Goal: Task Accomplishment & Management: Manage account settings

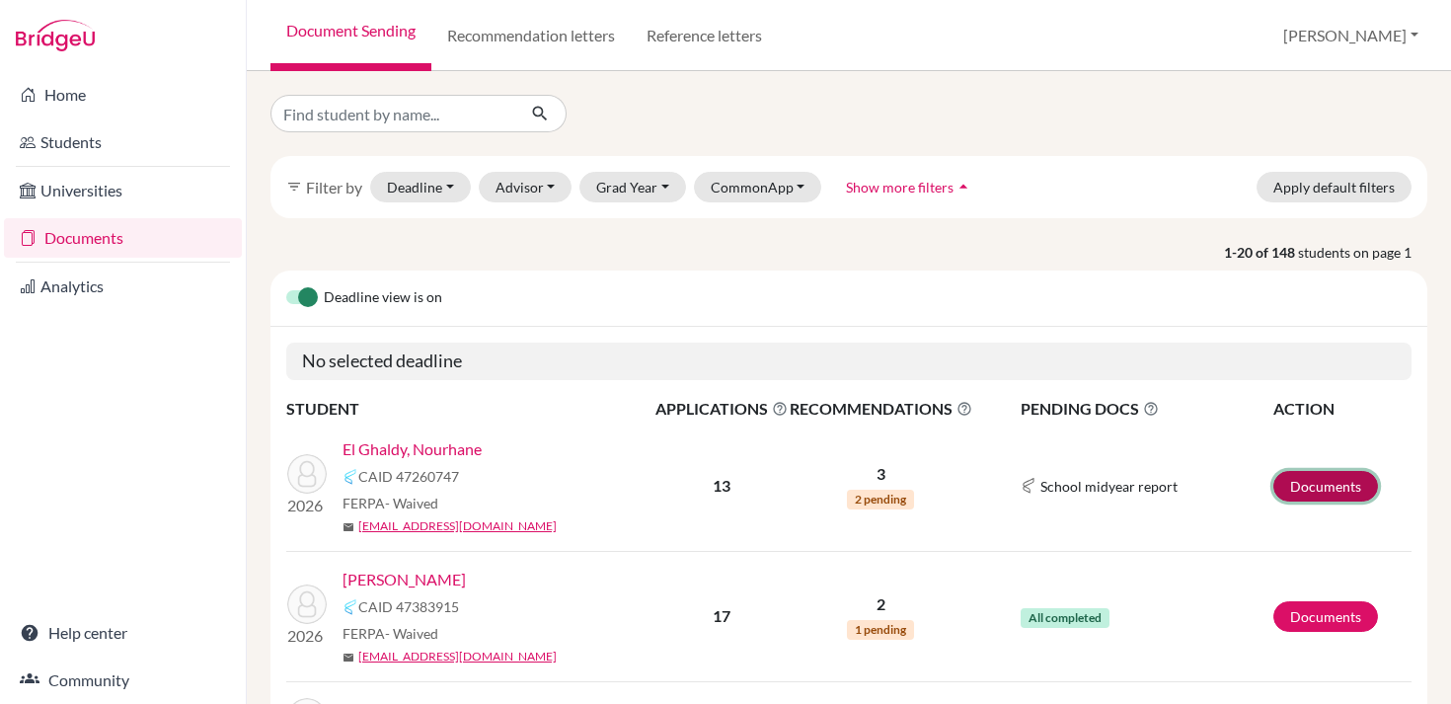
click at [1299, 472] on link "Documents" at bounding box center [1325, 486] width 105 height 31
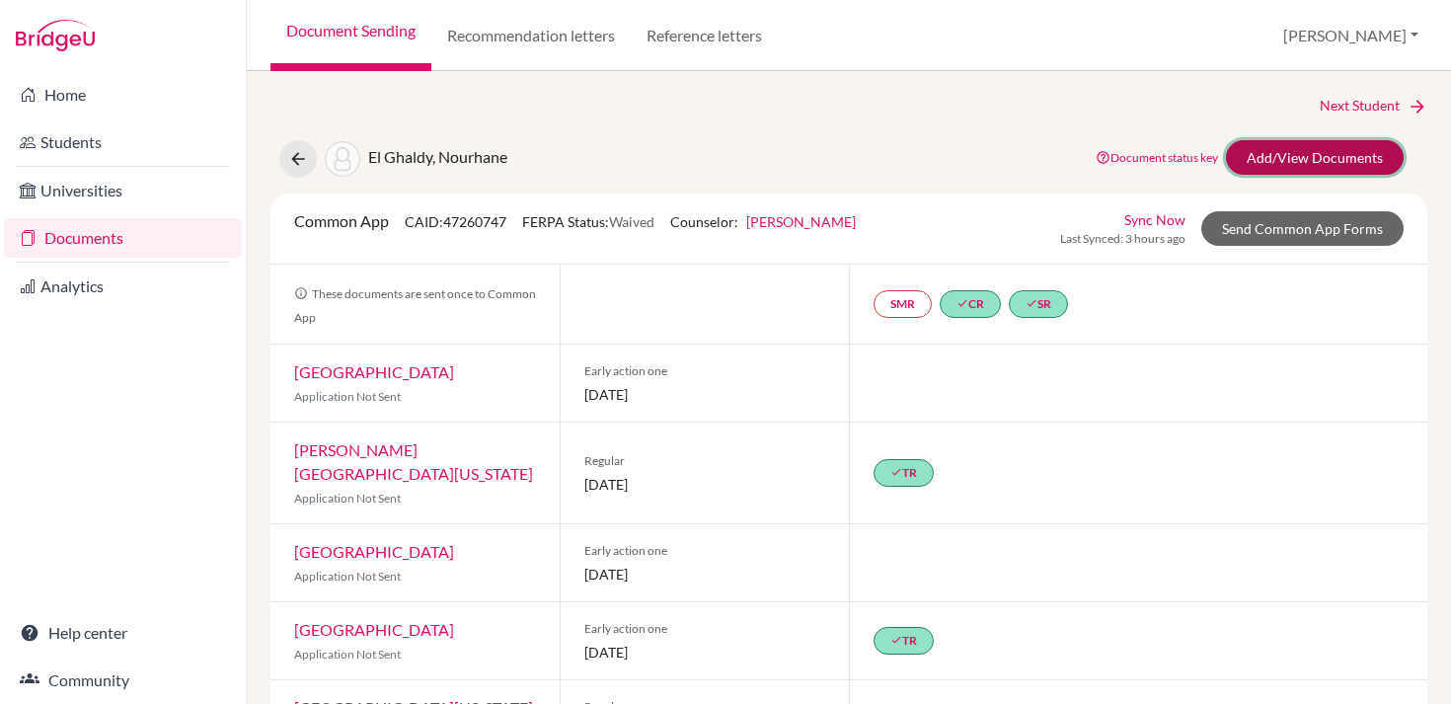
click at [1285, 157] on link "Add/View Documents" at bounding box center [1315, 157] width 178 height 35
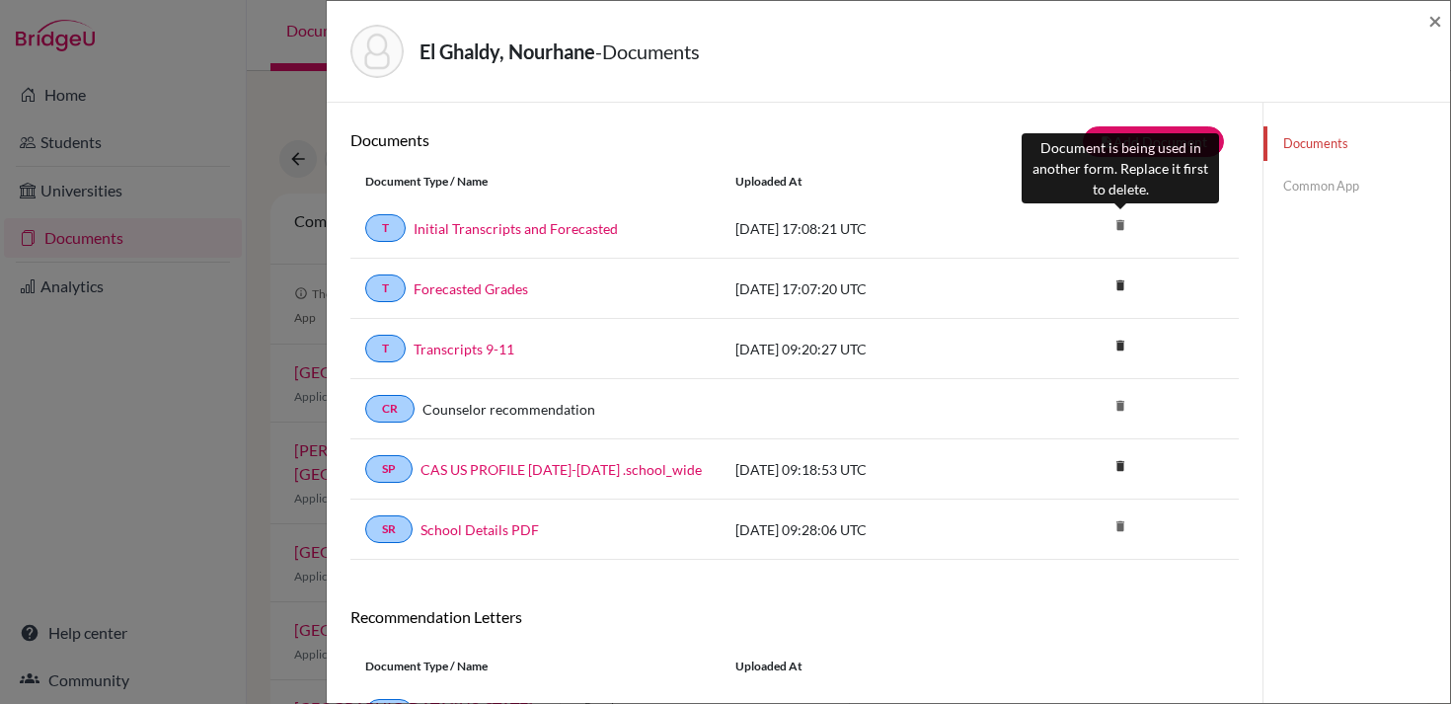
click at [1115, 222] on icon "delete" at bounding box center [1120, 225] width 30 height 30
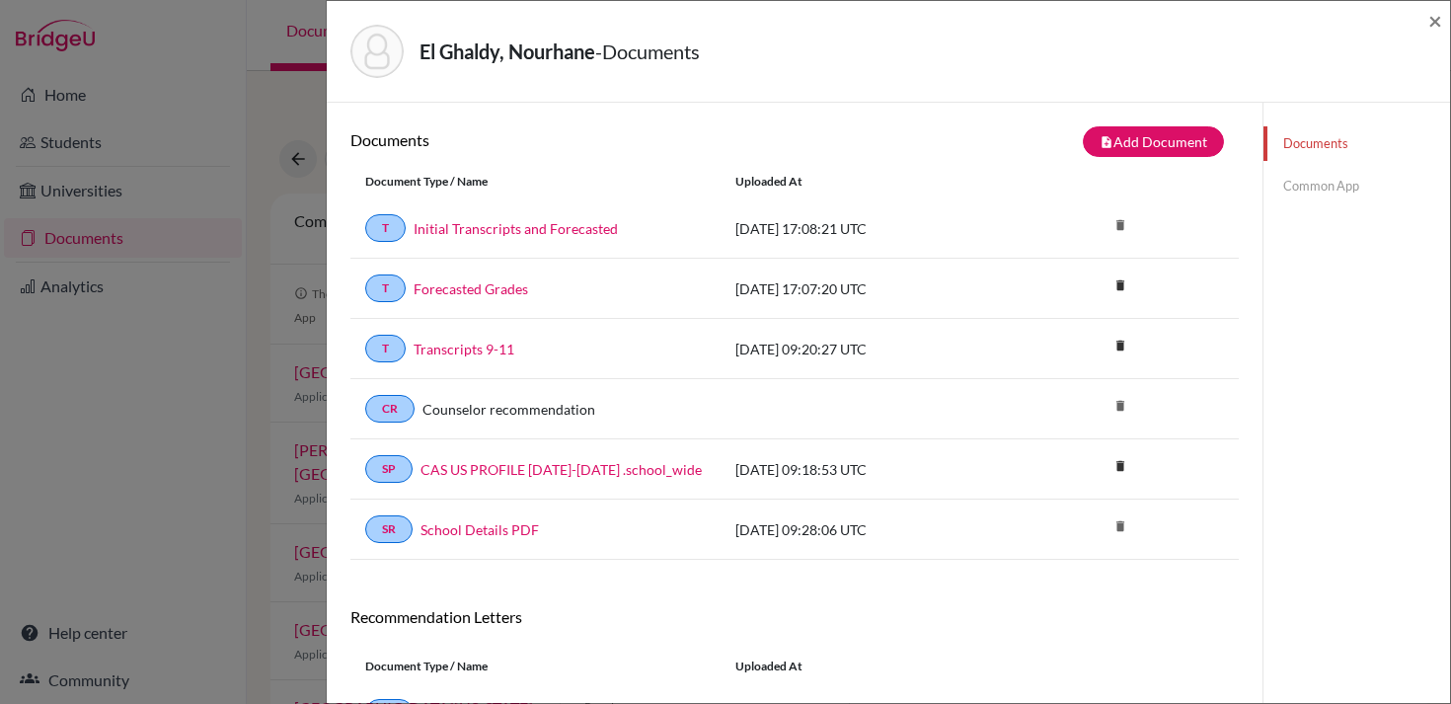
click at [1322, 193] on link "Common App" at bounding box center [1356, 186] width 187 height 35
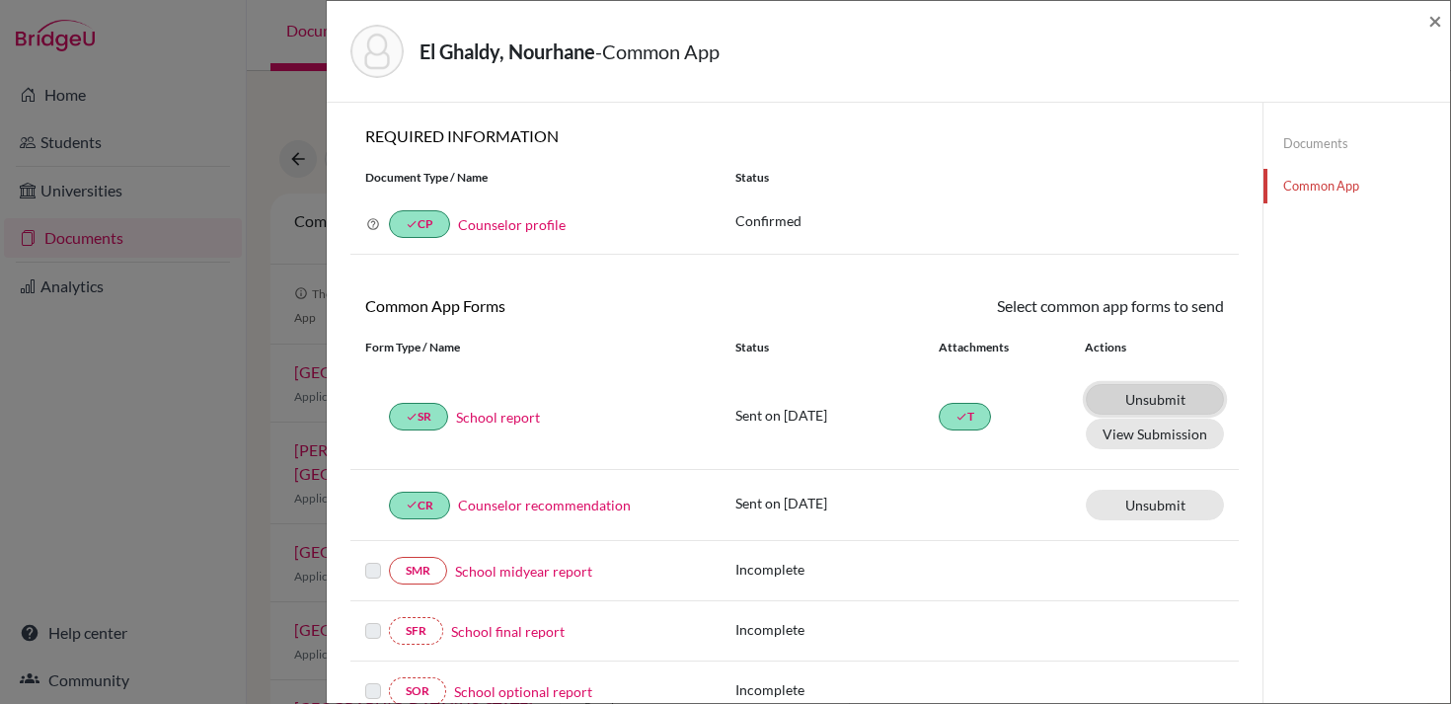
click at [1155, 401] on link "Unsubmit This document will be un-submitted from all Common App universities it…" at bounding box center [1155, 399] width 138 height 31
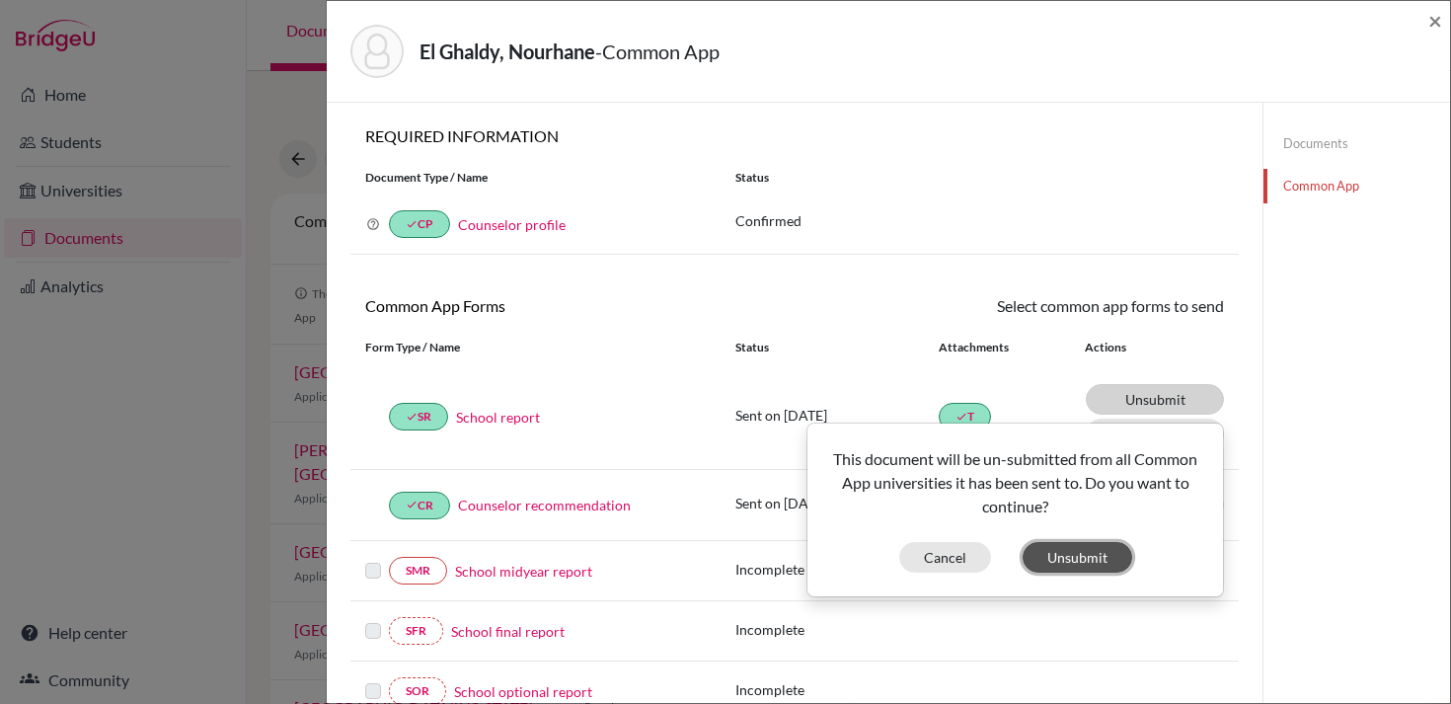
click at [1063, 555] on button "Unsubmit" at bounding box center [1078, 557] width 110 height 31
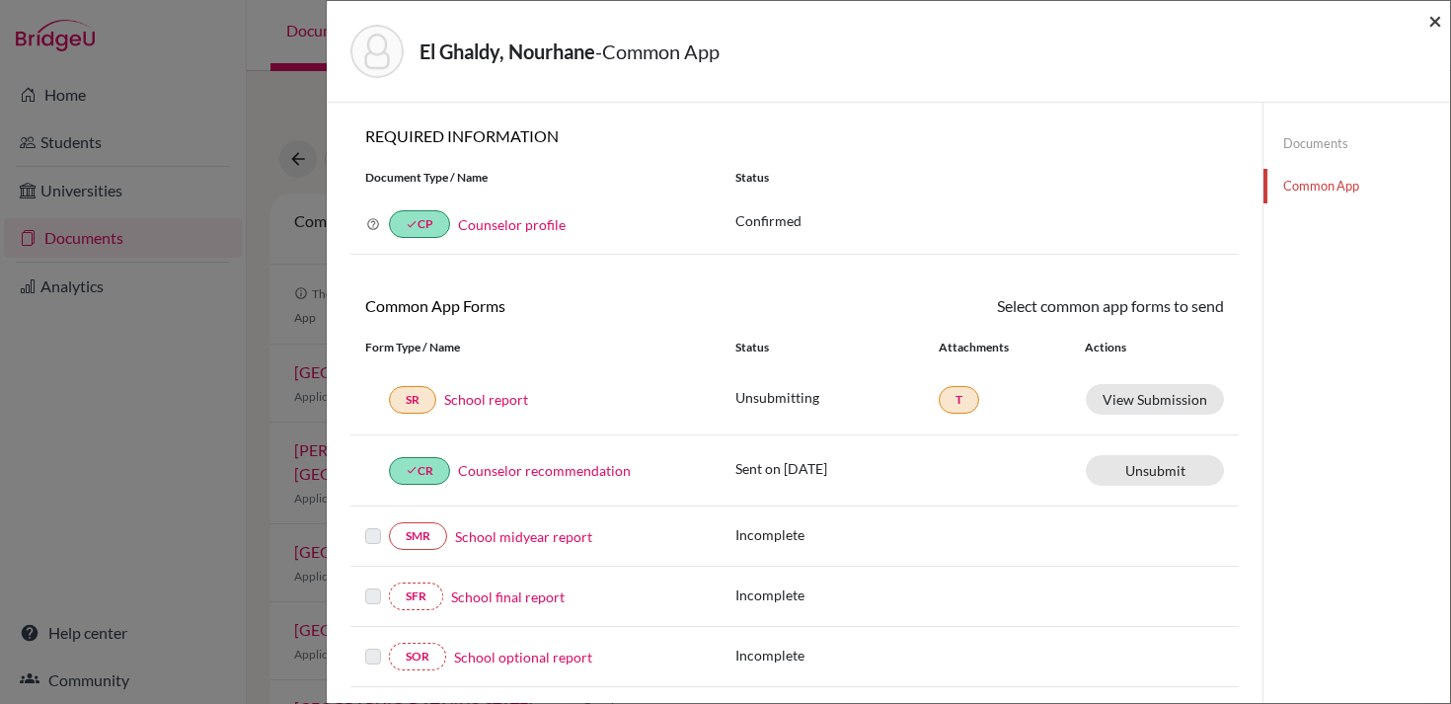
click at [1438, 19] on span "×" at bounding box center [1435, 20] width 14 height 29
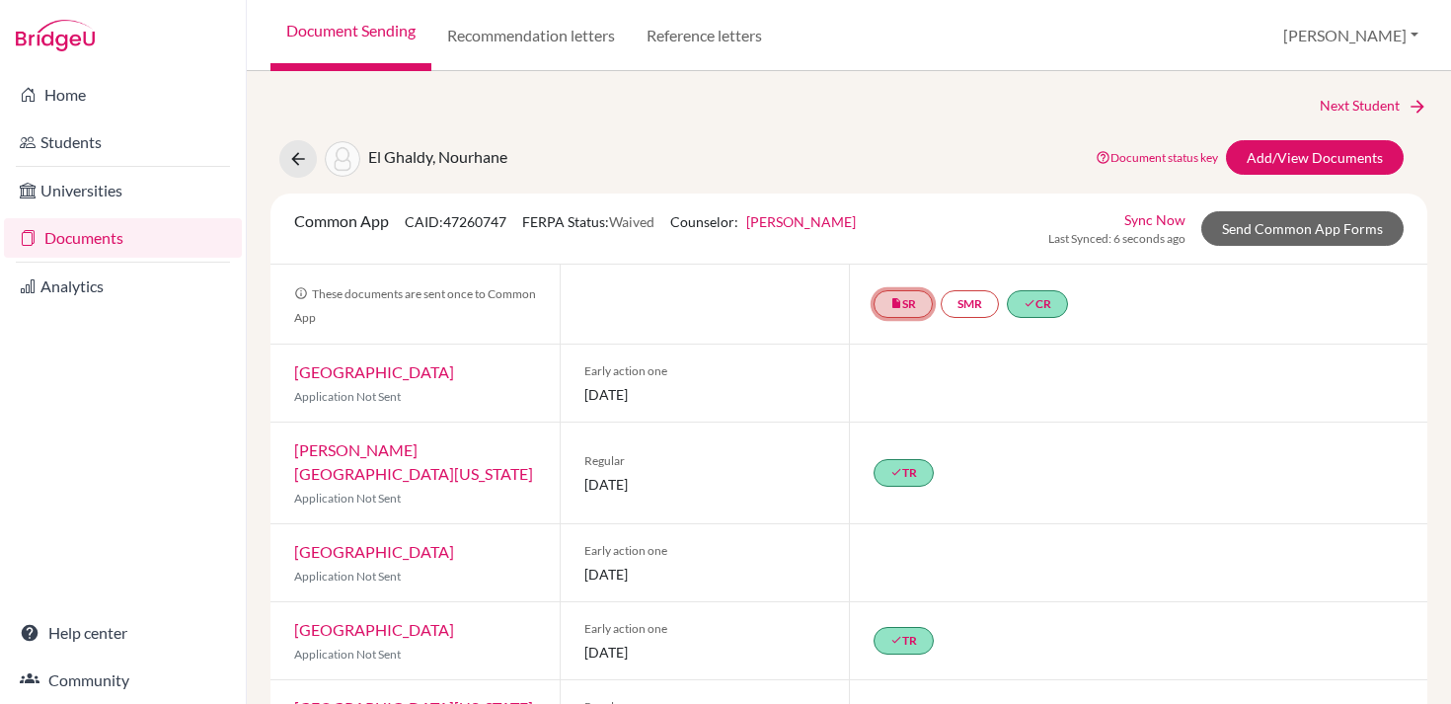
click at [914, 298] on link "insert_drive_file SR" at bounding box center [903, 304] width 59 height 28
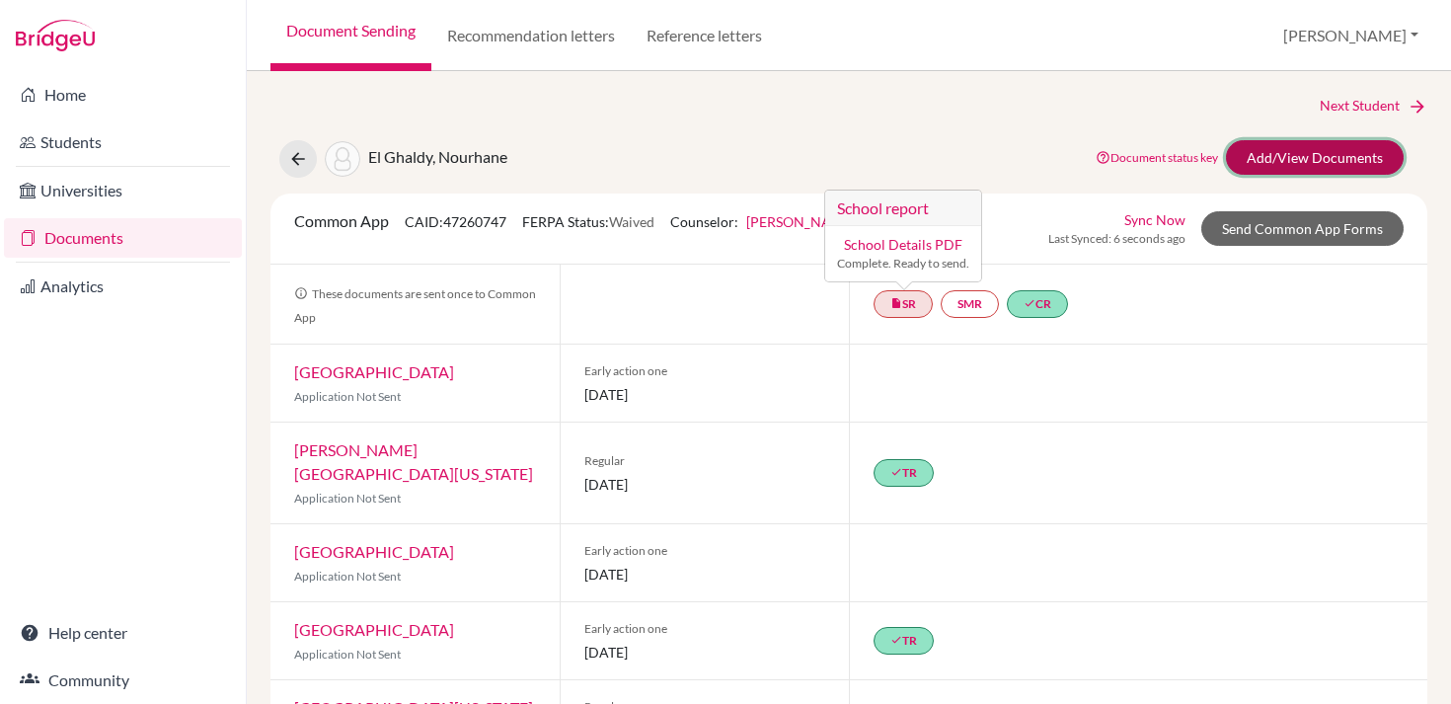
click at [1272, 155] on link "Add/View Documents" at bounding box center [1315, 157] width 178 height 35
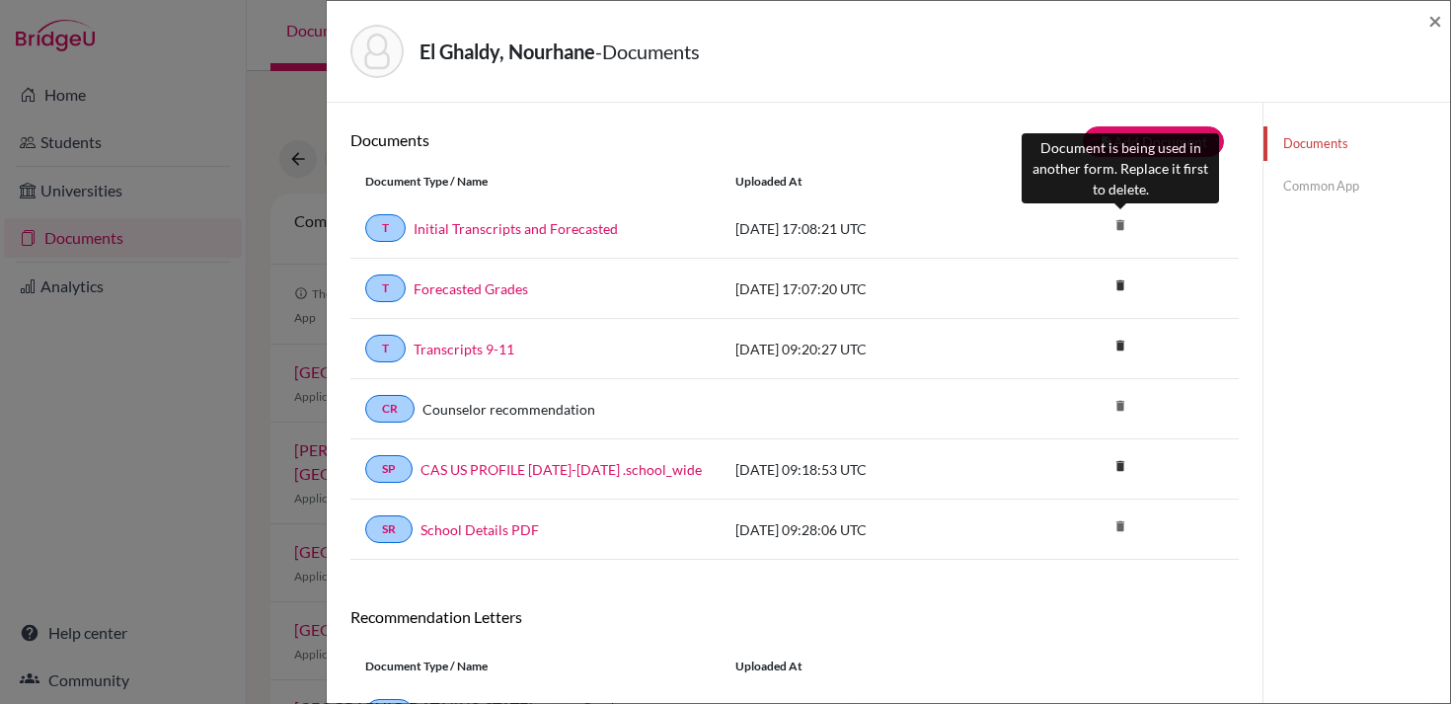
click at [1125, 225] on icon "delete" at bounding box center [1120, 225] width 30 height 30
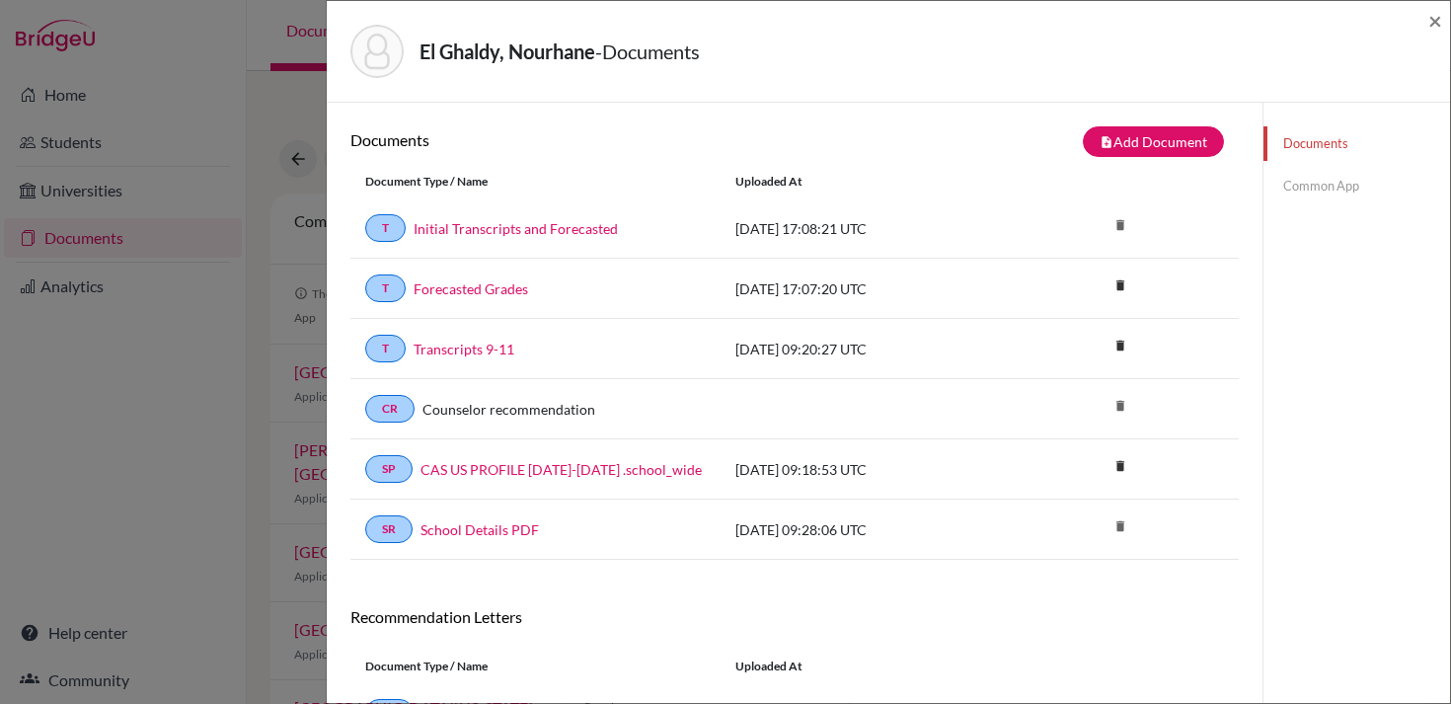
click at [1314, 192] on link "Common App" at bounding box center [1356, 186] width 187 height 35
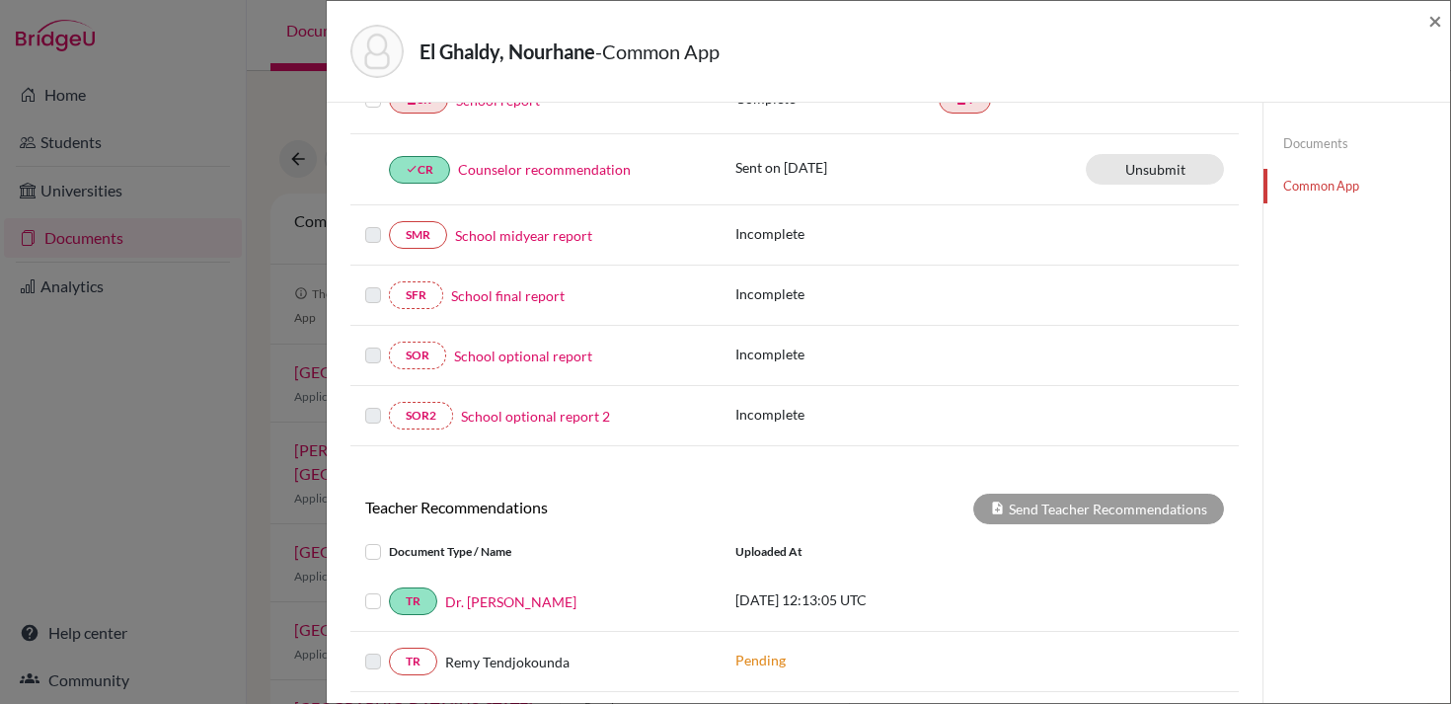
scroll to position [220, 0]
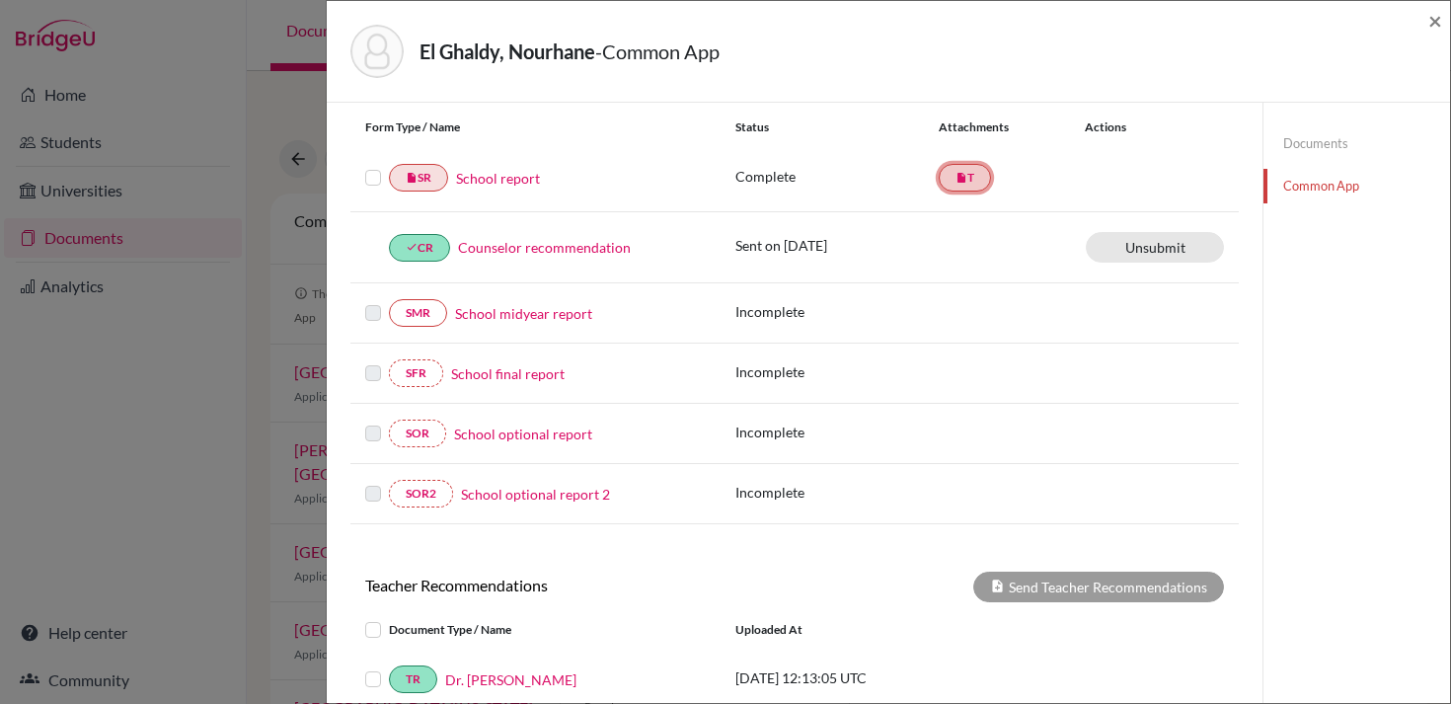
click at [954, 173] on link "insert_drive_file T" at bounding box center [965, 178] width 52 height 28
click at [475, 180] on link "School report" at bounding box center [498, 178] width 84 height 21
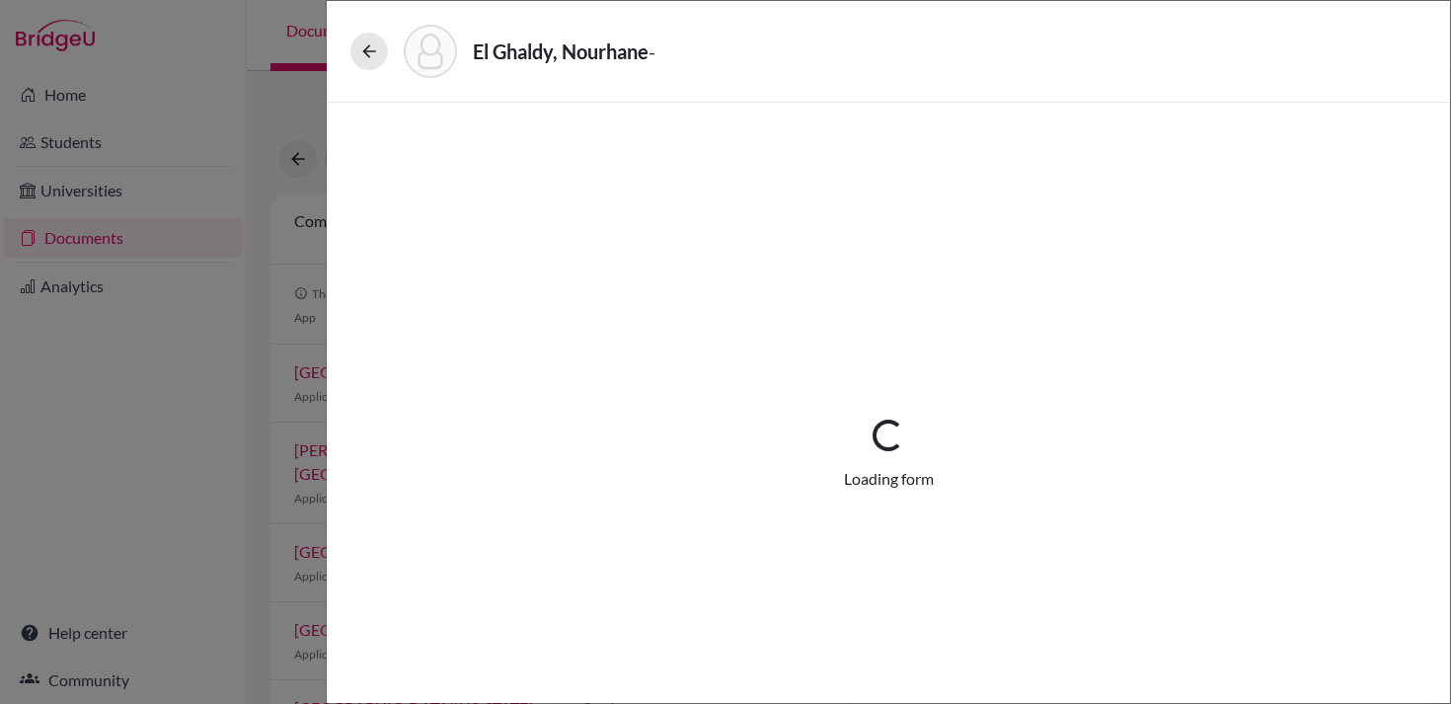
select select "1"
select select "676179"
select select "0"
select select "1"
select select "0"
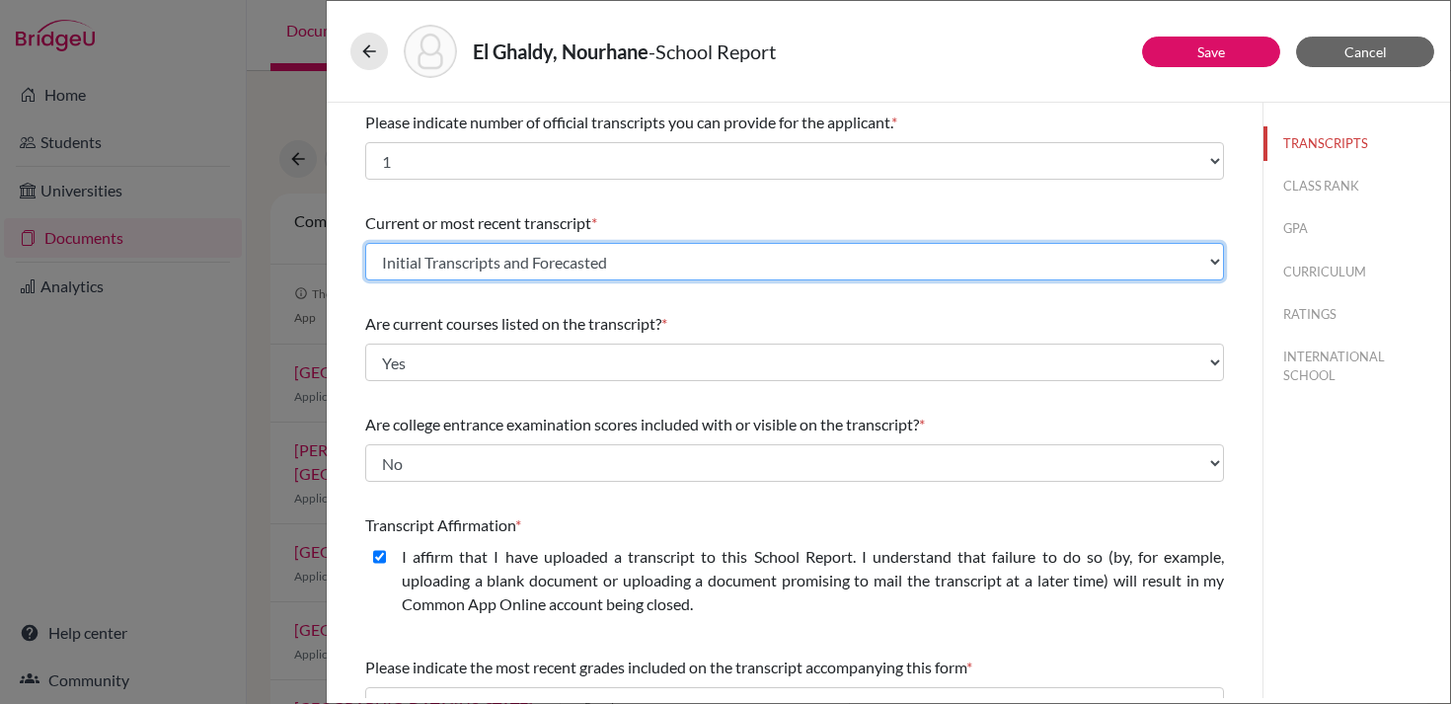
click at [616, 260] on select "Select existing document or upload a new one Initial Transcripts and Forecasted…" at bounding box center [794, 262] width 859 height 38
select select "673747"
click at [365, 243] on select "Select existing document or upload a new one Initial Transcripts and Forecasted…" at bounding box center [794, 262] width 859 height 38
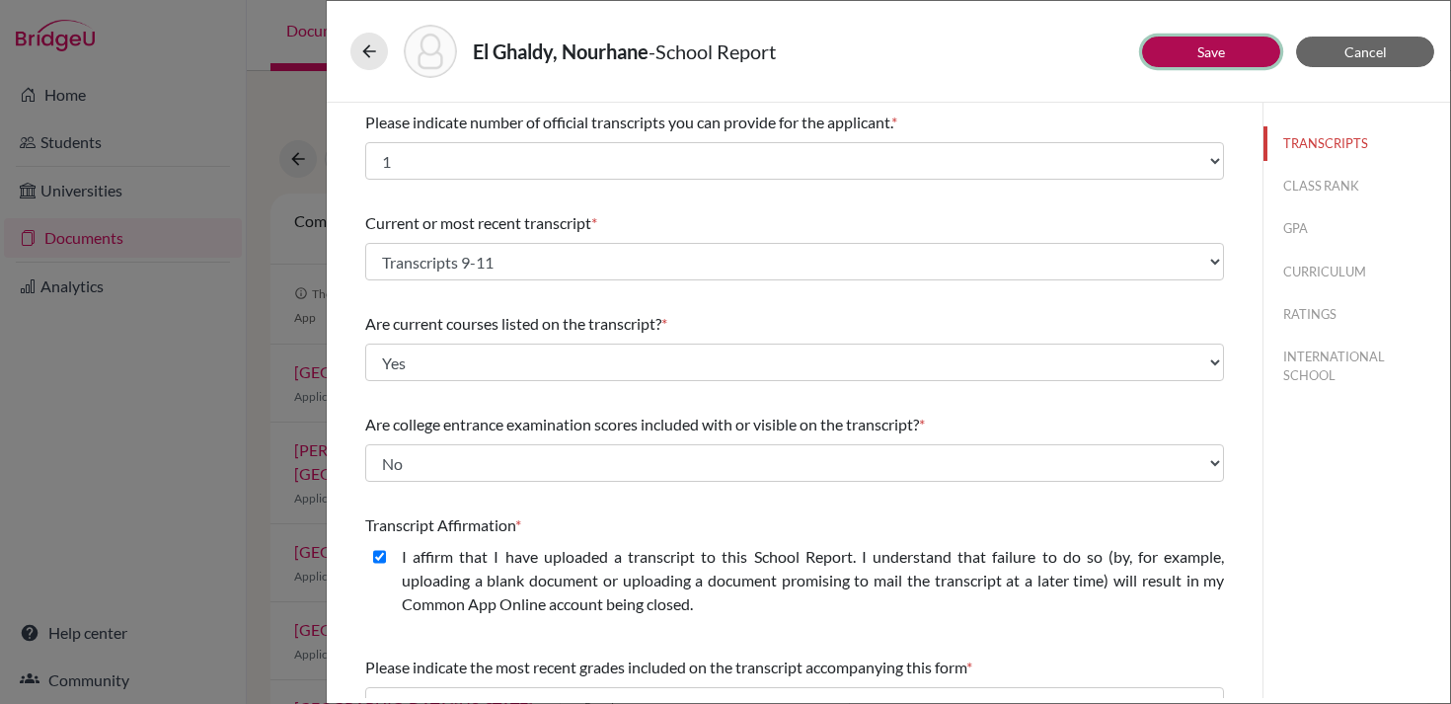
click at [1227, 49] on button "Save" at bounding box center [1211, 52] width 138 height 31
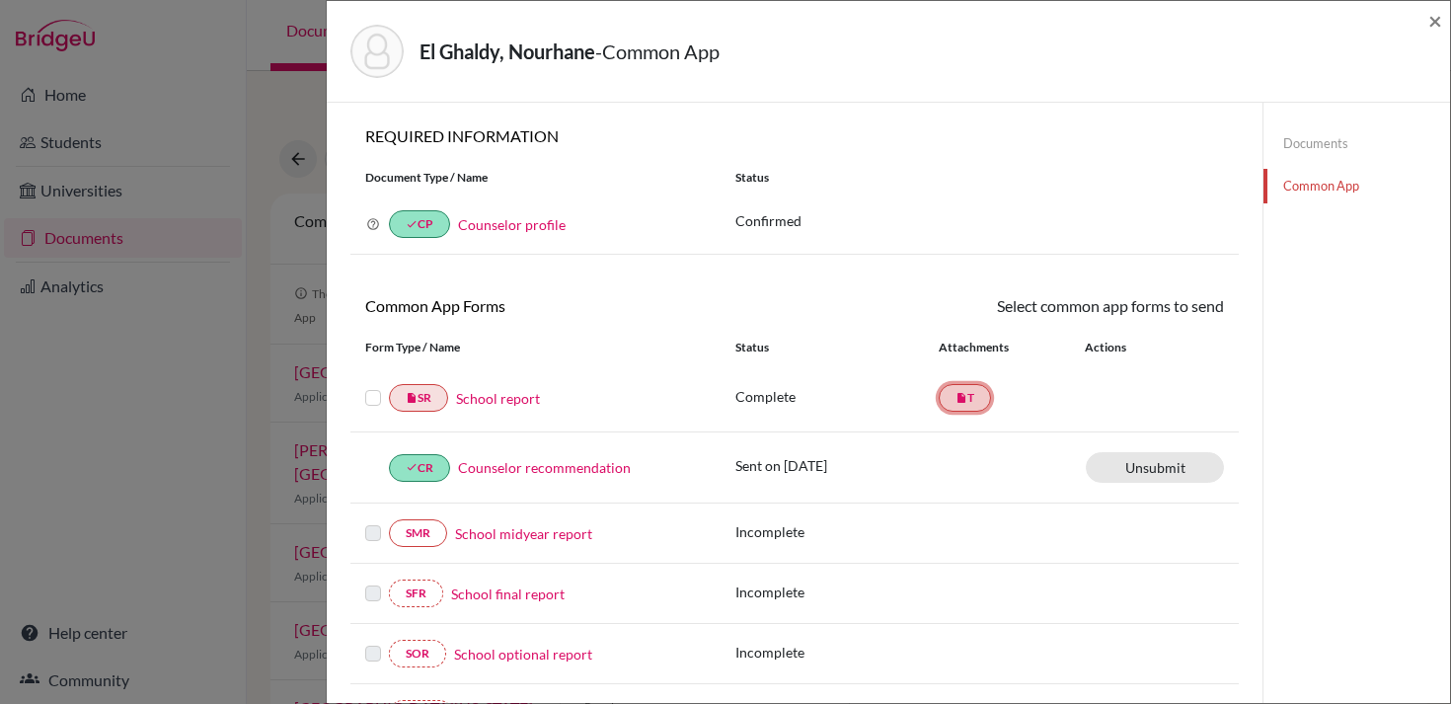
click at [963, 399] on icon "insert_drive_file" at bounding box center [961, 398] width 12 height 12
click at [964, 402] on icon "insert_drive_file" at bounding box center [961, 398] width 12 height 12
click at [973, 317] on div "Select common app forms to send These documents will be sent to all Common App …" at bounding box center [1017, 306] width 444 height 24
click at [1325, 138] on link "Documents" at bounding box center [1356, 143] width 187 height 35
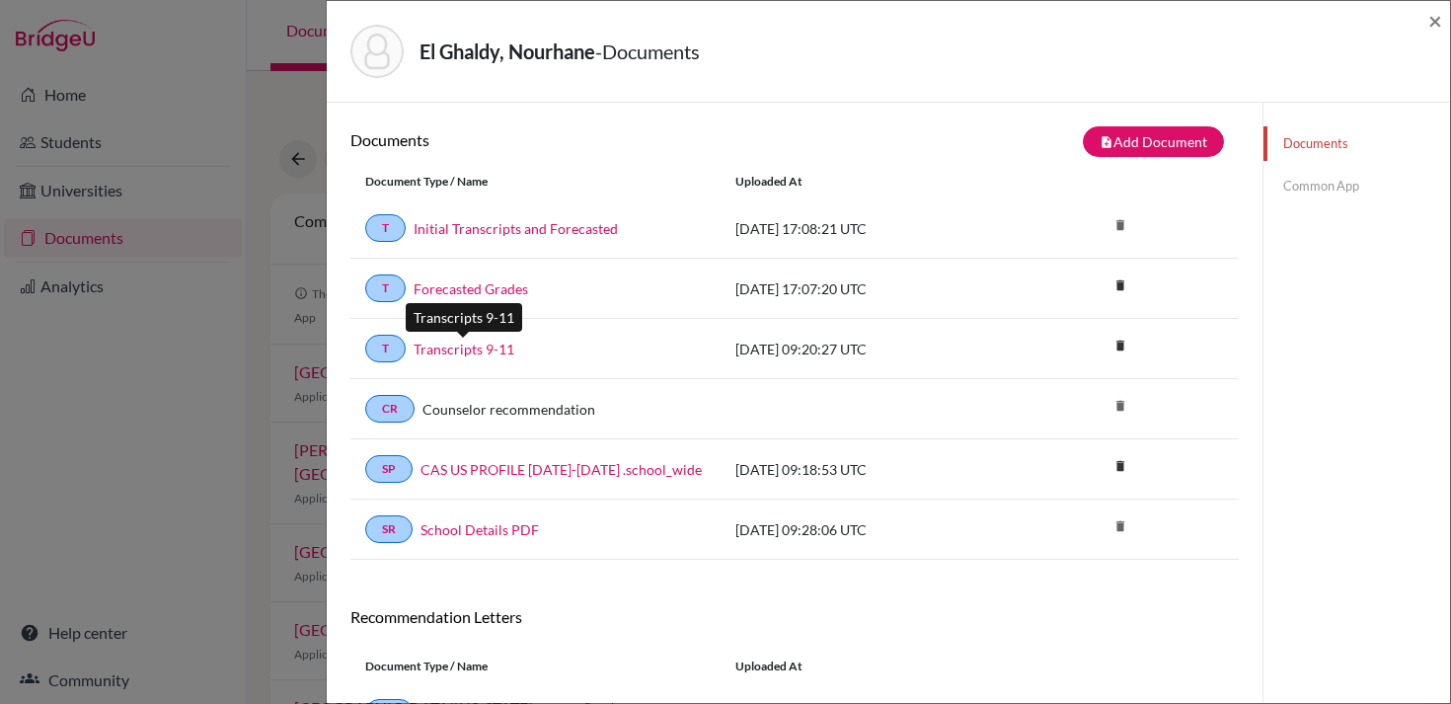
click at [479, 355] on link "Transcripts 9-11" at bounding box center [464, 349] width 101 height 21
click at [1118, 285] on icon "delete" at bounding box center [1120, 285] width 30 height 30
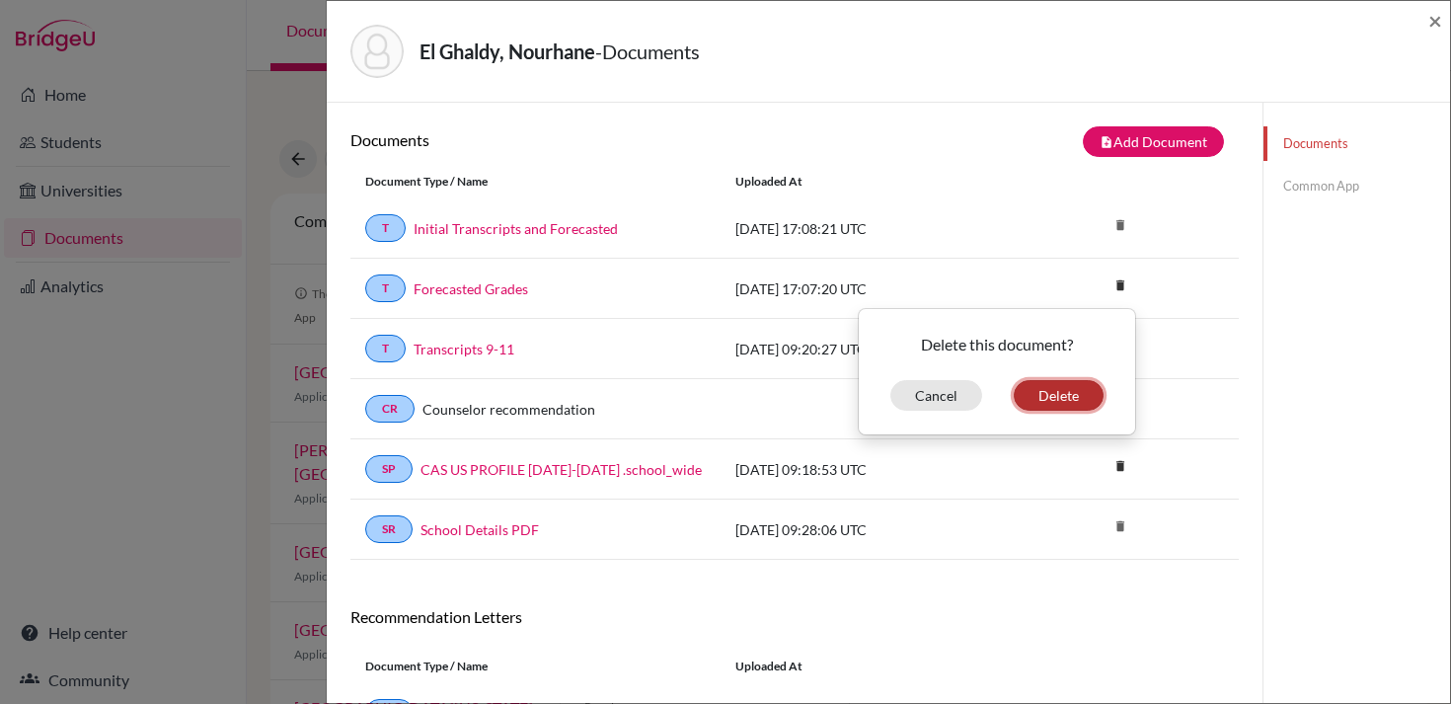
click at [1058, 400] on button "Delete" at bounding box center [1059, 395] width 90 height 31
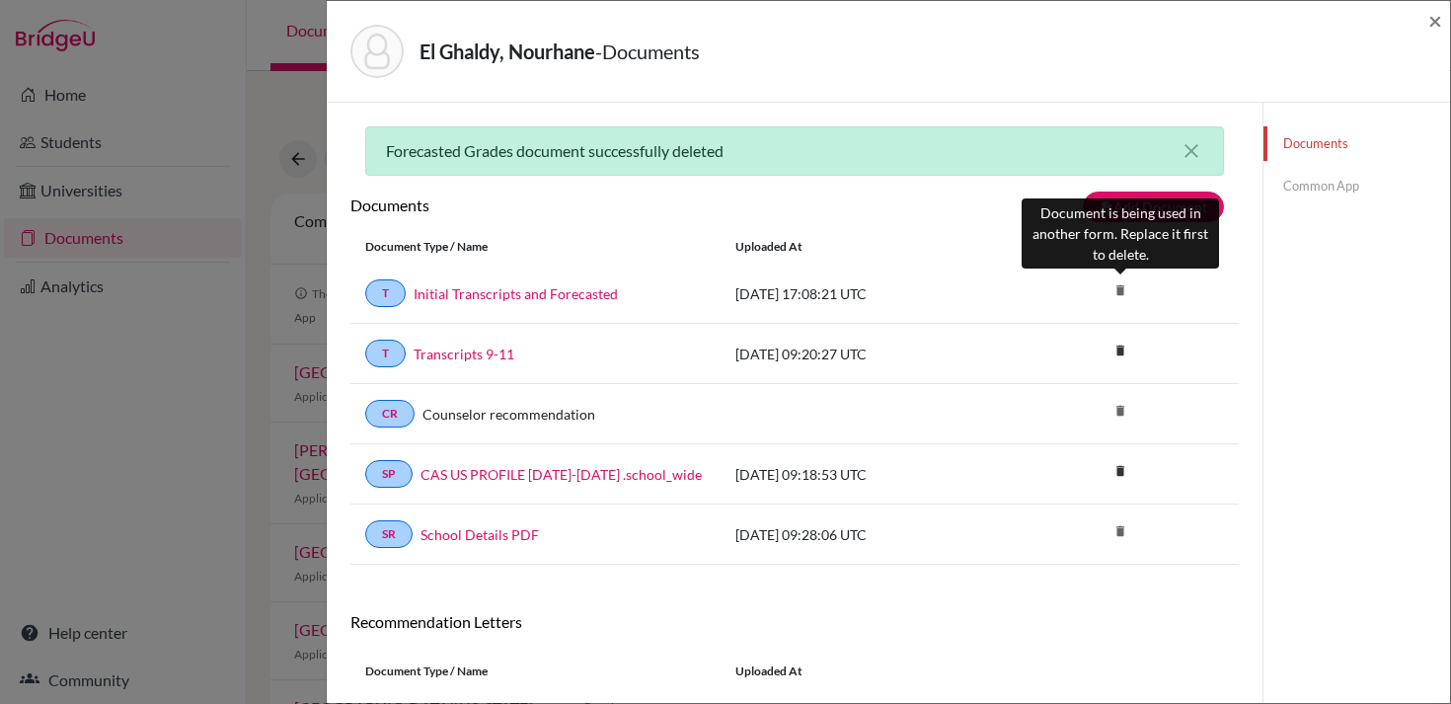
click at [1121, 296] on icon "delete" at bounding box center [1120, 290] width 30 height 30
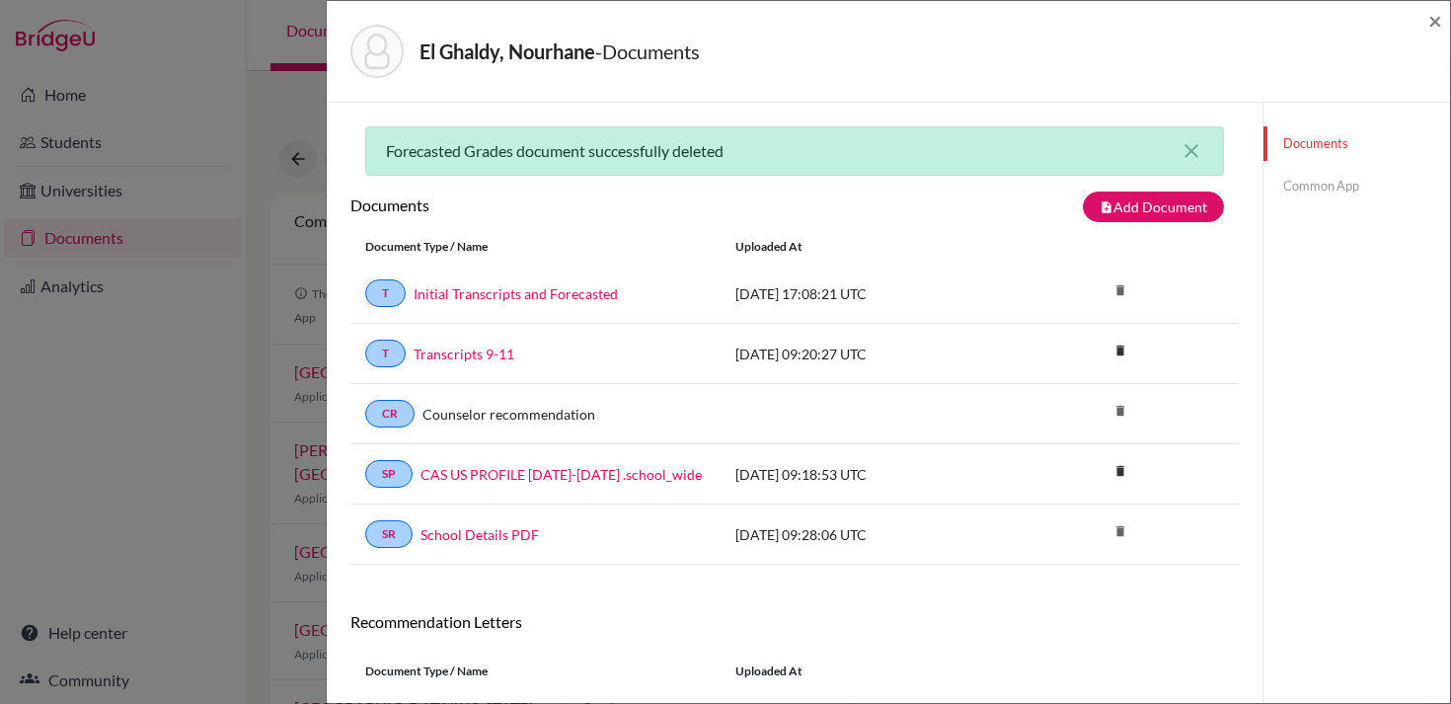
click at [1297, 187] on link "Common App" at bounding box center [1356, 186] width 187 height 35
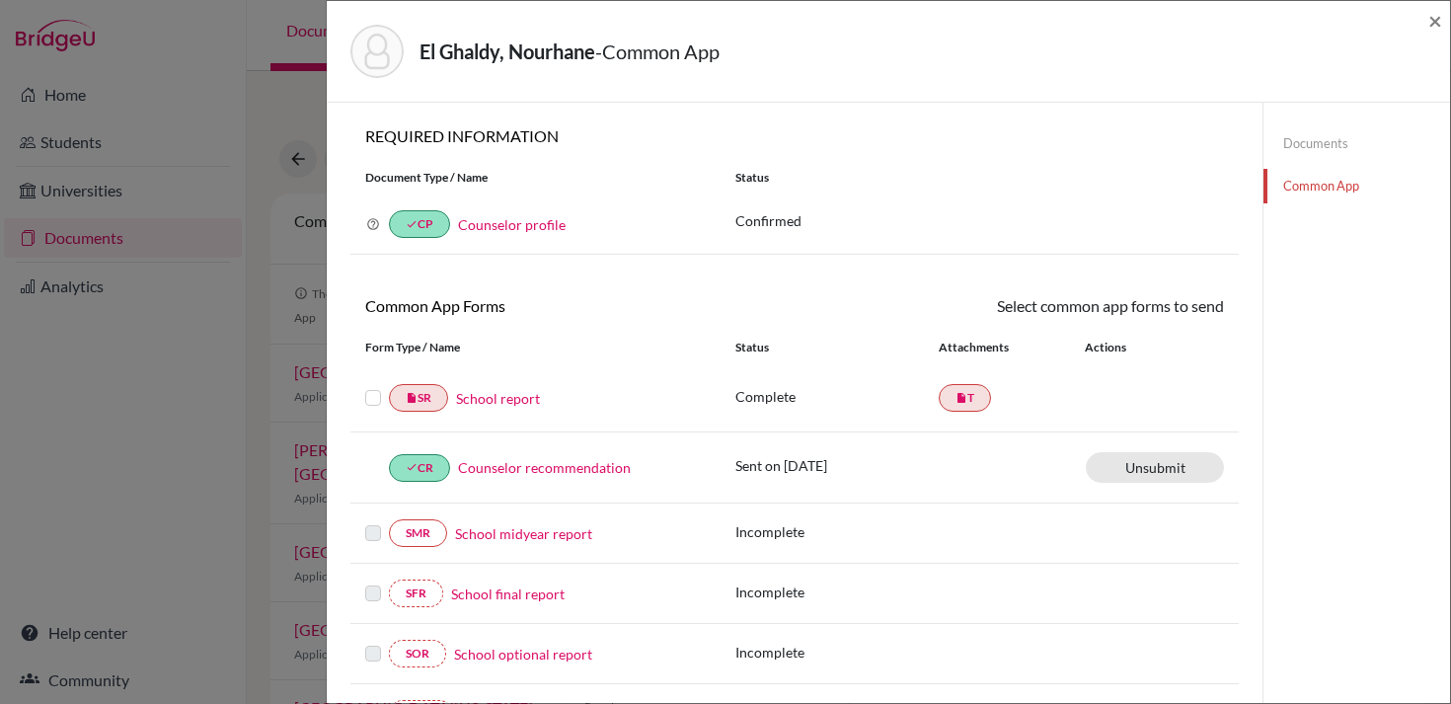
click at [524, 395] on link "School report" at bounding box center [498, 398] width 84 height 21
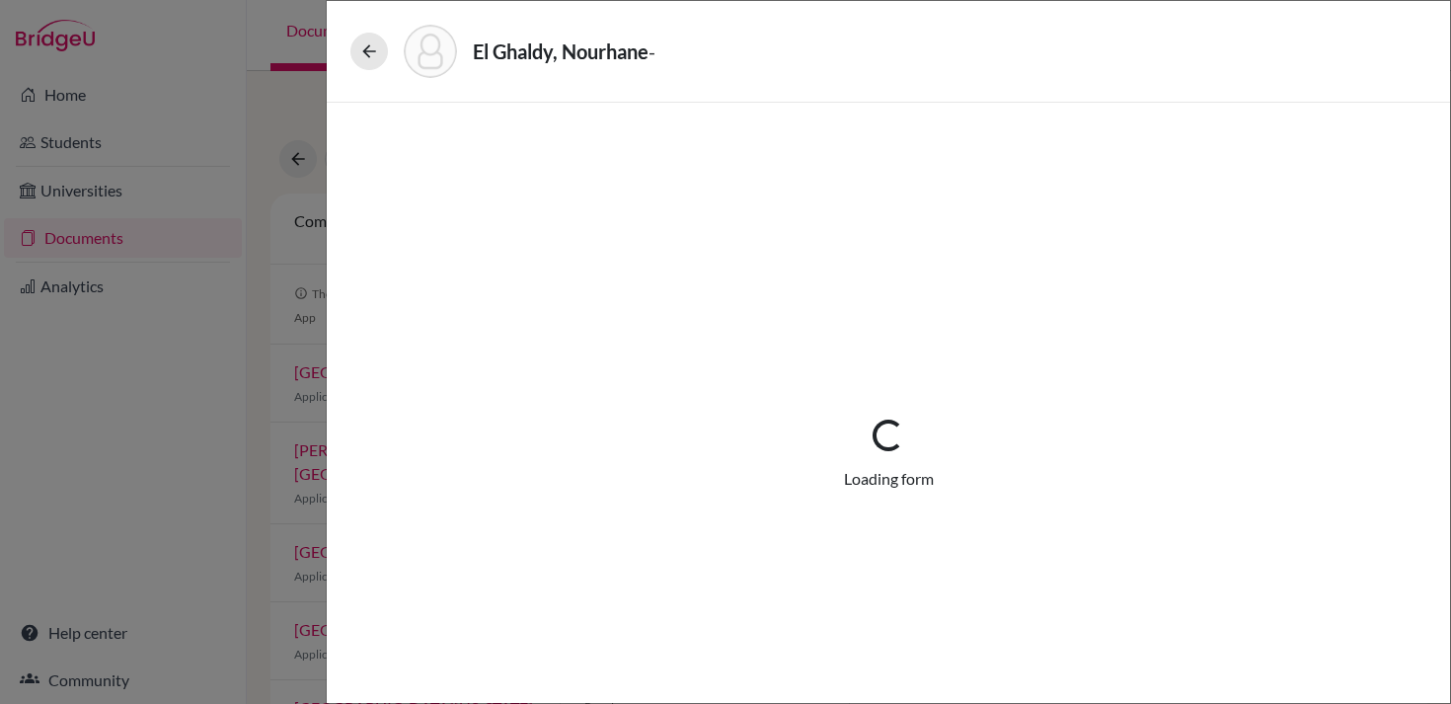
select select "1"
select select "673747"
select select "0"
select select "1"
select select "0"
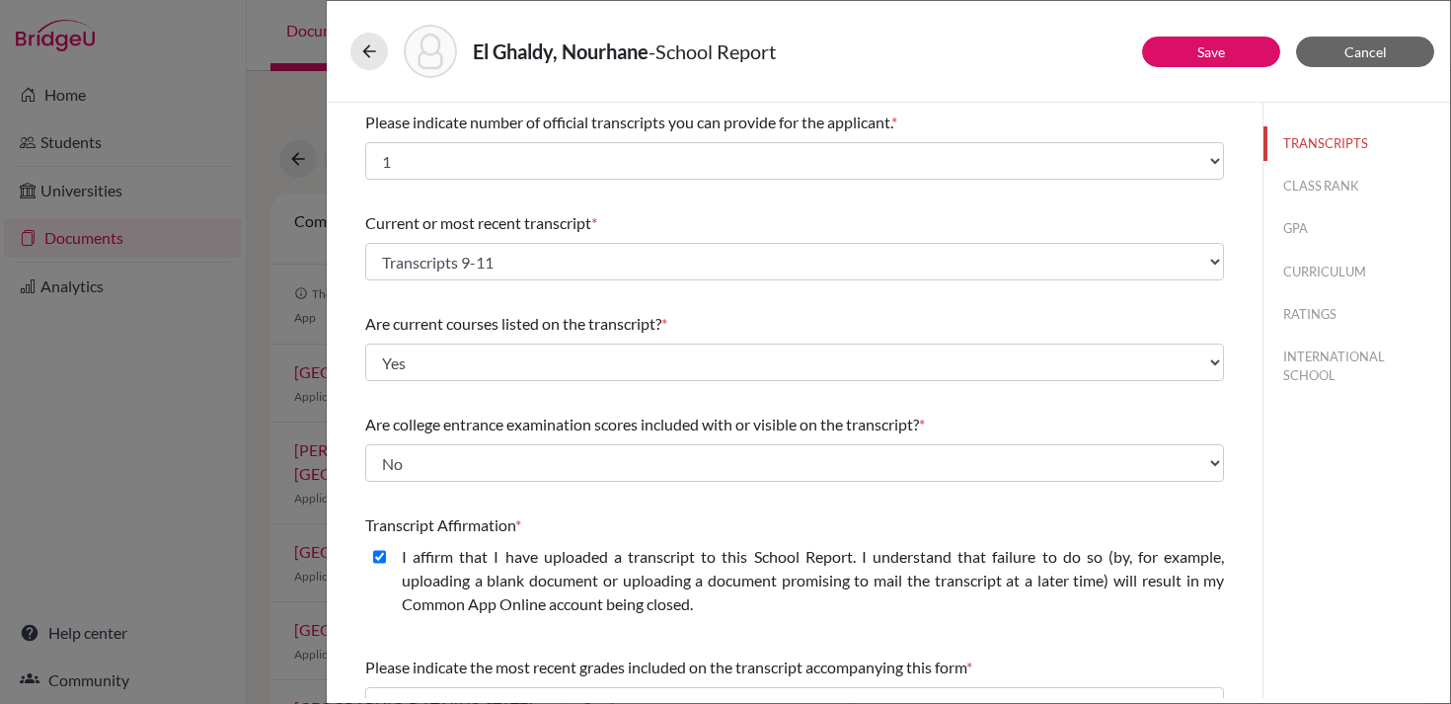
scroll to position [256, 0]
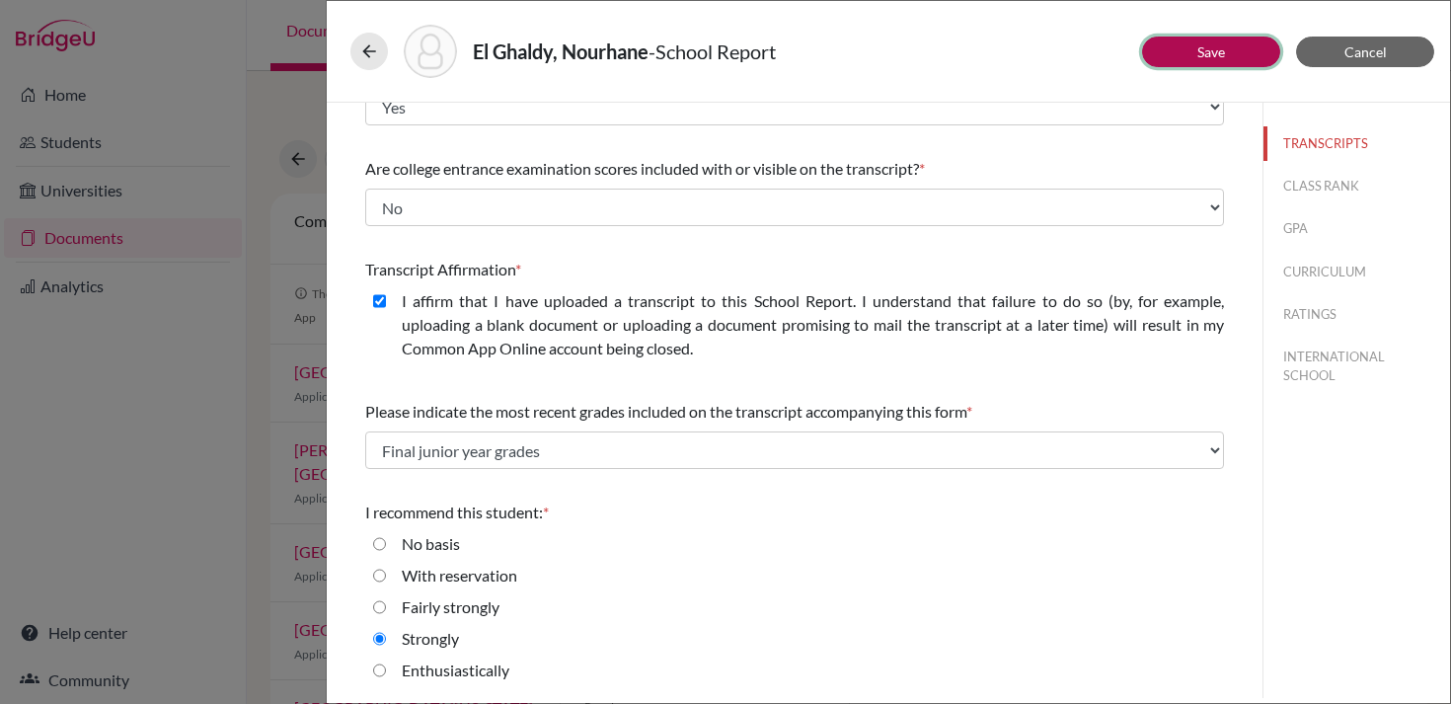
click at [1195, 49] on button "Save" at bounding box center [1211, 52] width 138 height 31
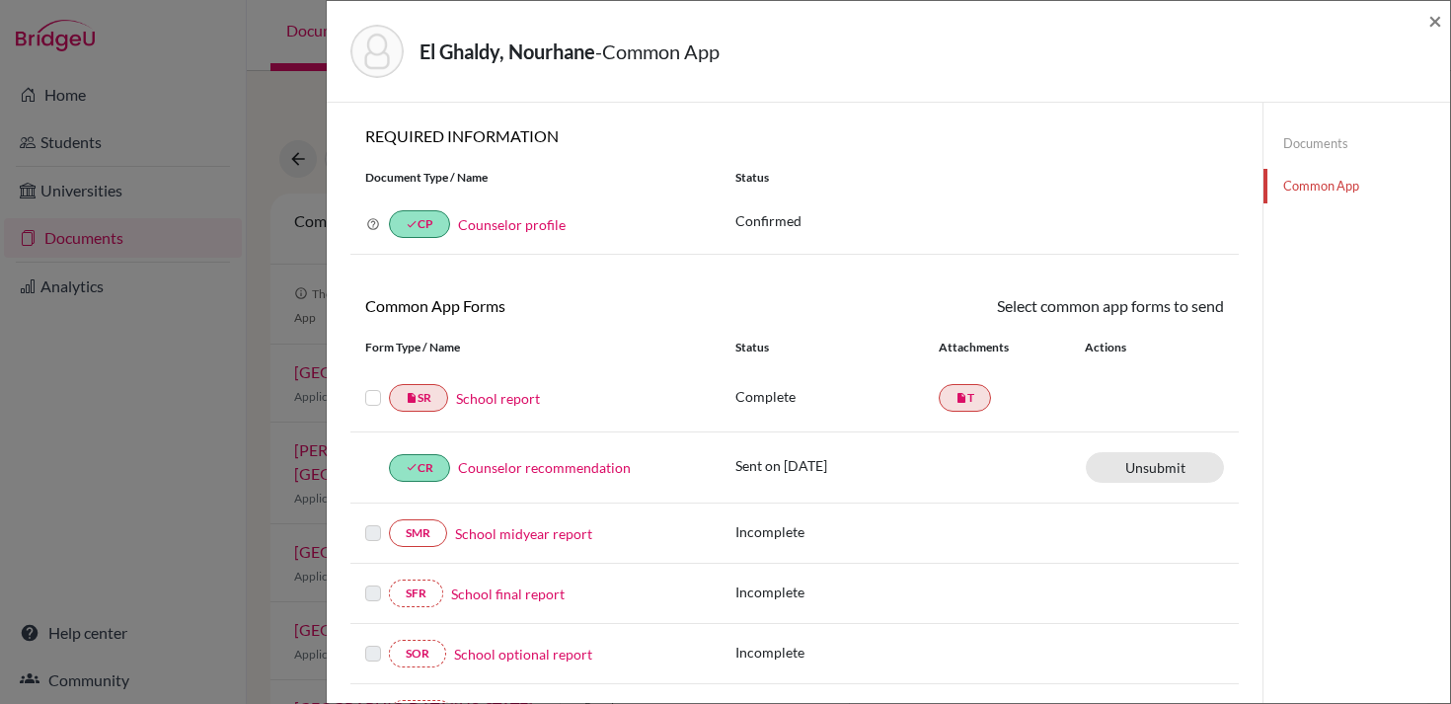
click at [368, 386] on label at bounding box center [373, 386] width 16 height 0
click at [0, 0] on input "checkbox" at bounding box center [0, 0] width 0 height 0
click at [1184, 309] on link "Send" at bounding box center [1183, 309] width 82 height 31
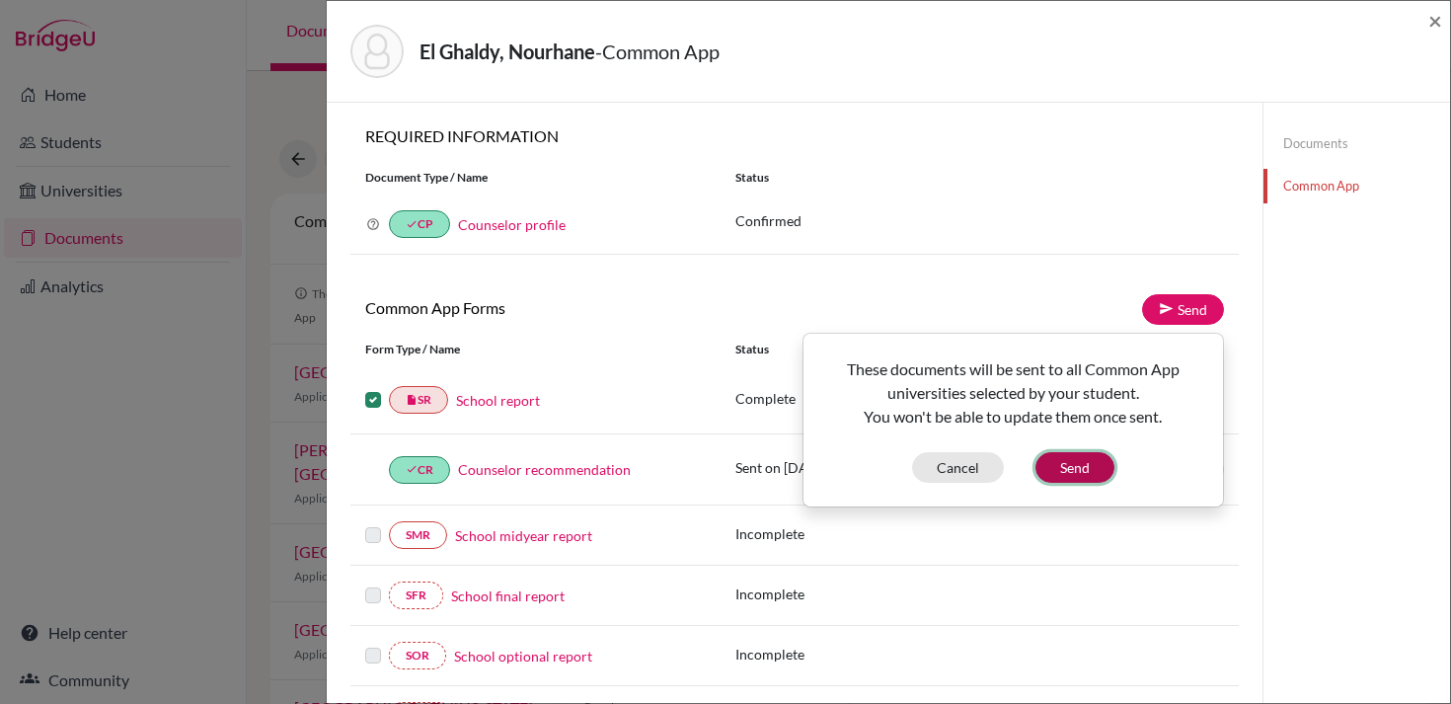
click at [1078, 464] on button "Send" at bounding box center [1074, 467] width 79 height 31
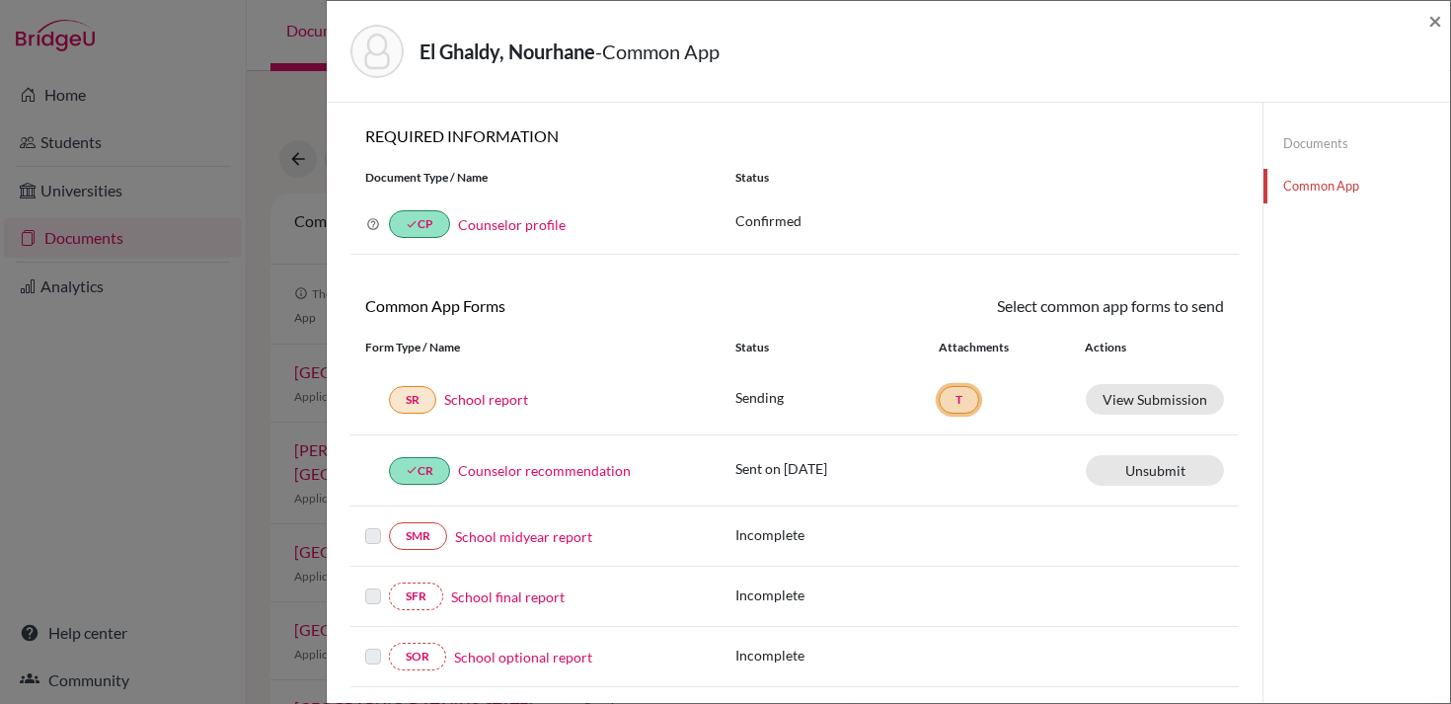
click at [962, 406] on link "T" at bounding box center [959, 400] width 40 height 28
click at [1434, 23] on span "×" at bounding box center [1435, 20] width 14 height 29
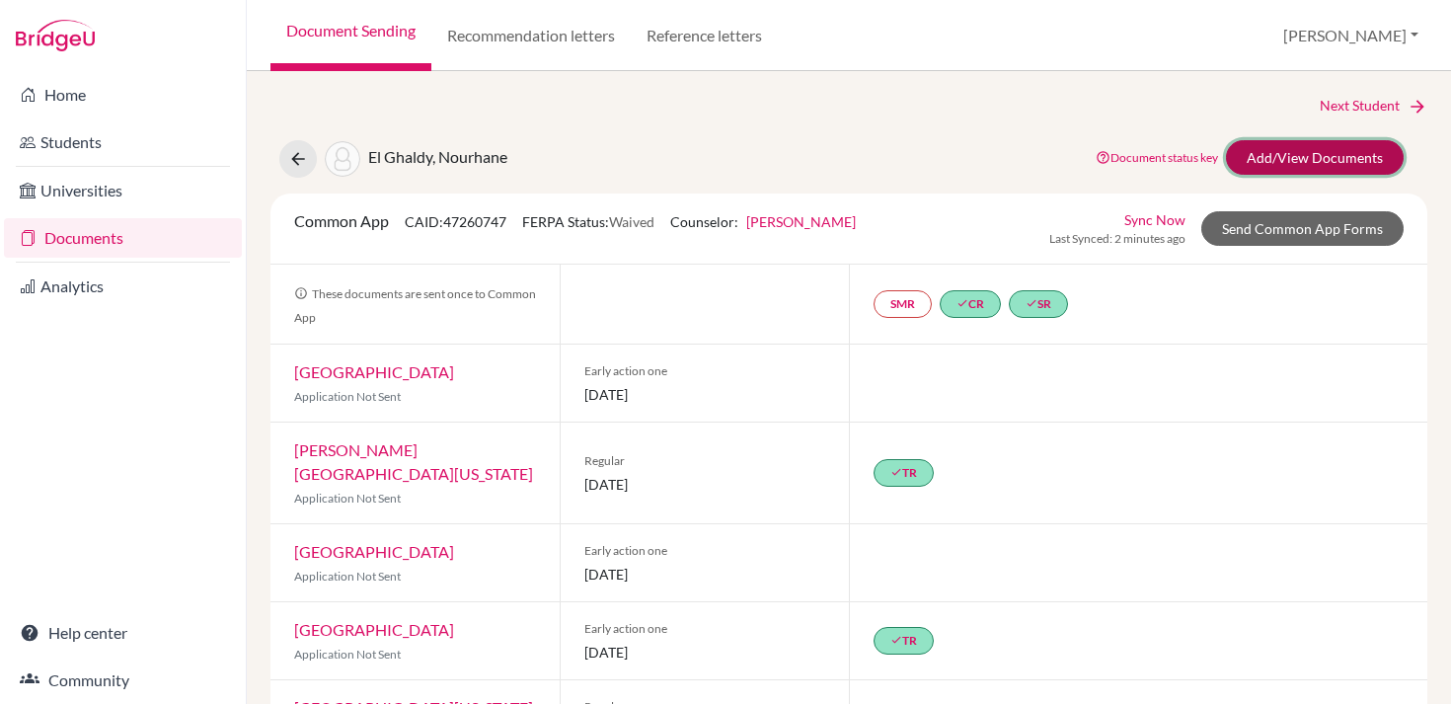
click at [1273, 162] on link "Add/View Documents" at bounding box center [1315, 157] width 178 height 35
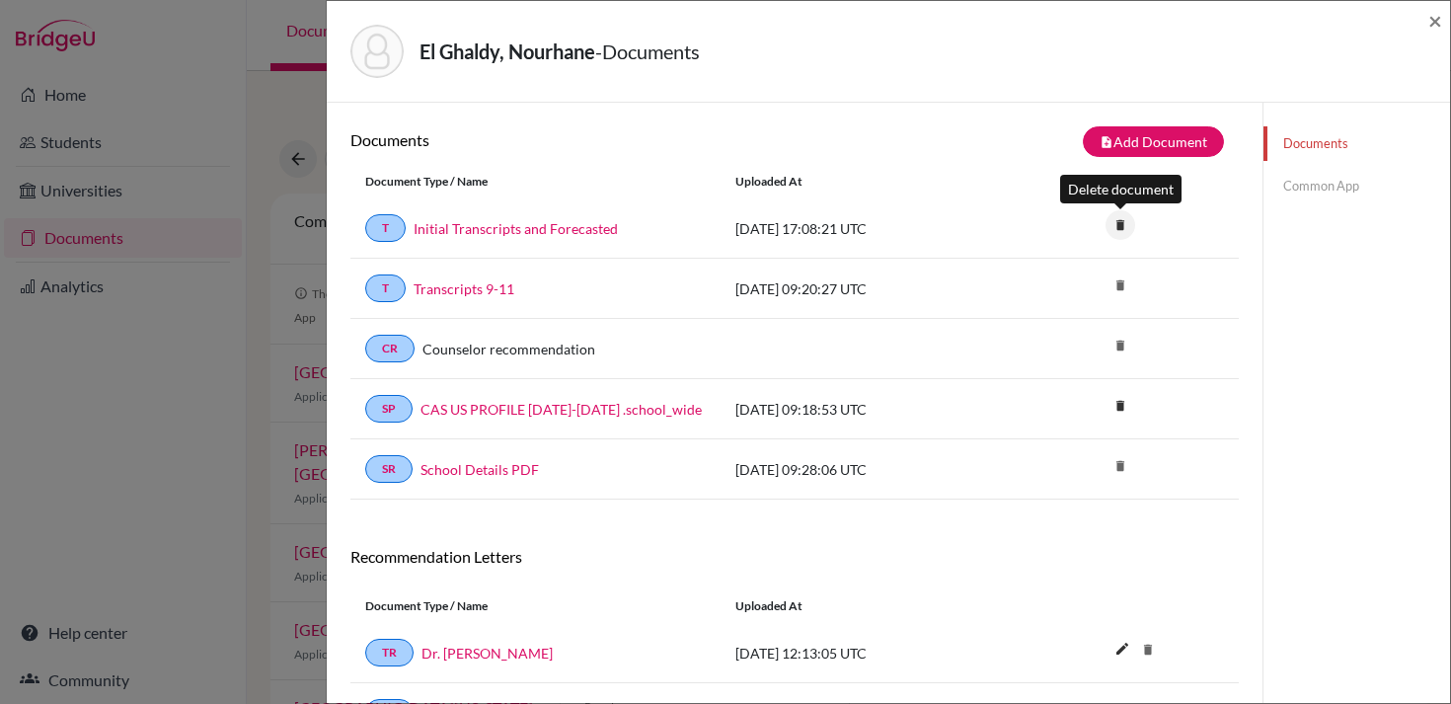
click at [1117, 231] on icon "delete" at bounding box center [1120, 225] width 30 height 30
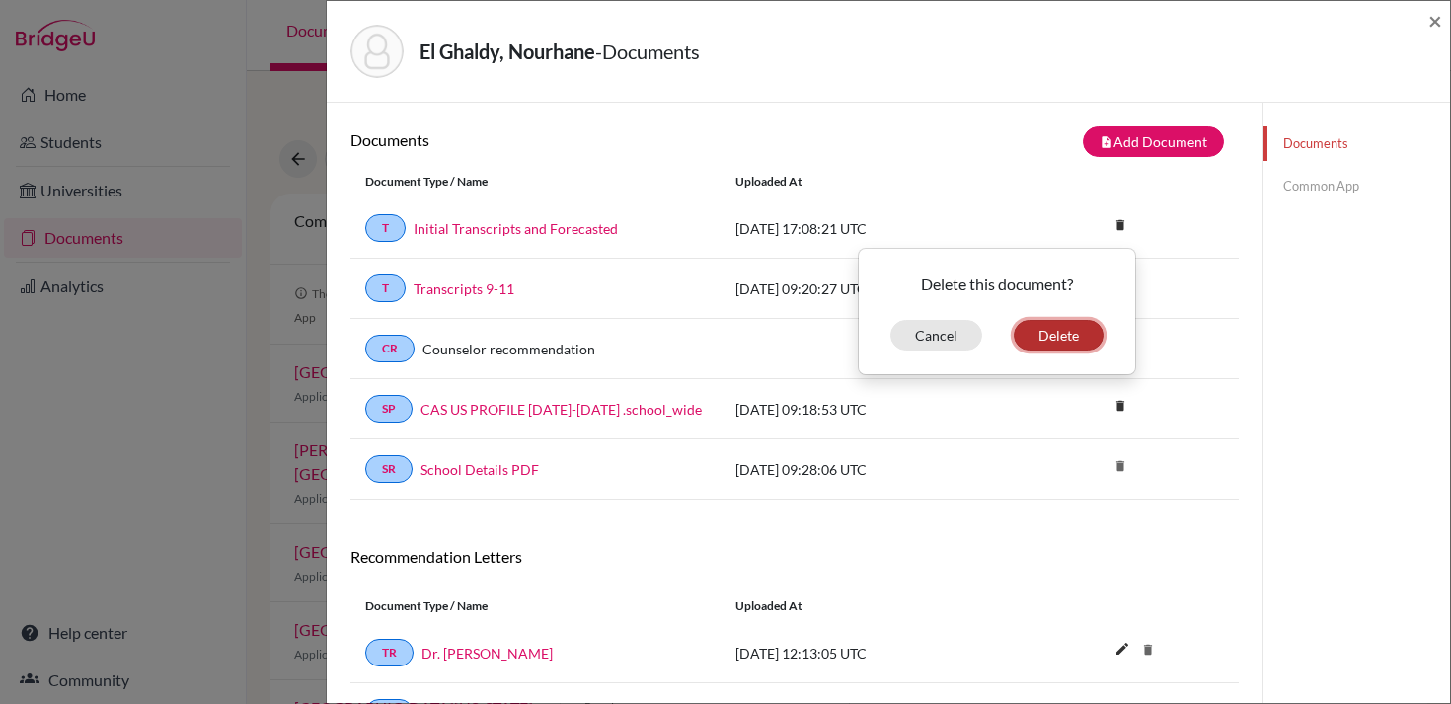
click at [1062, 336] on button "Delete" at bounding box center [1059, 335] width 90 height 31
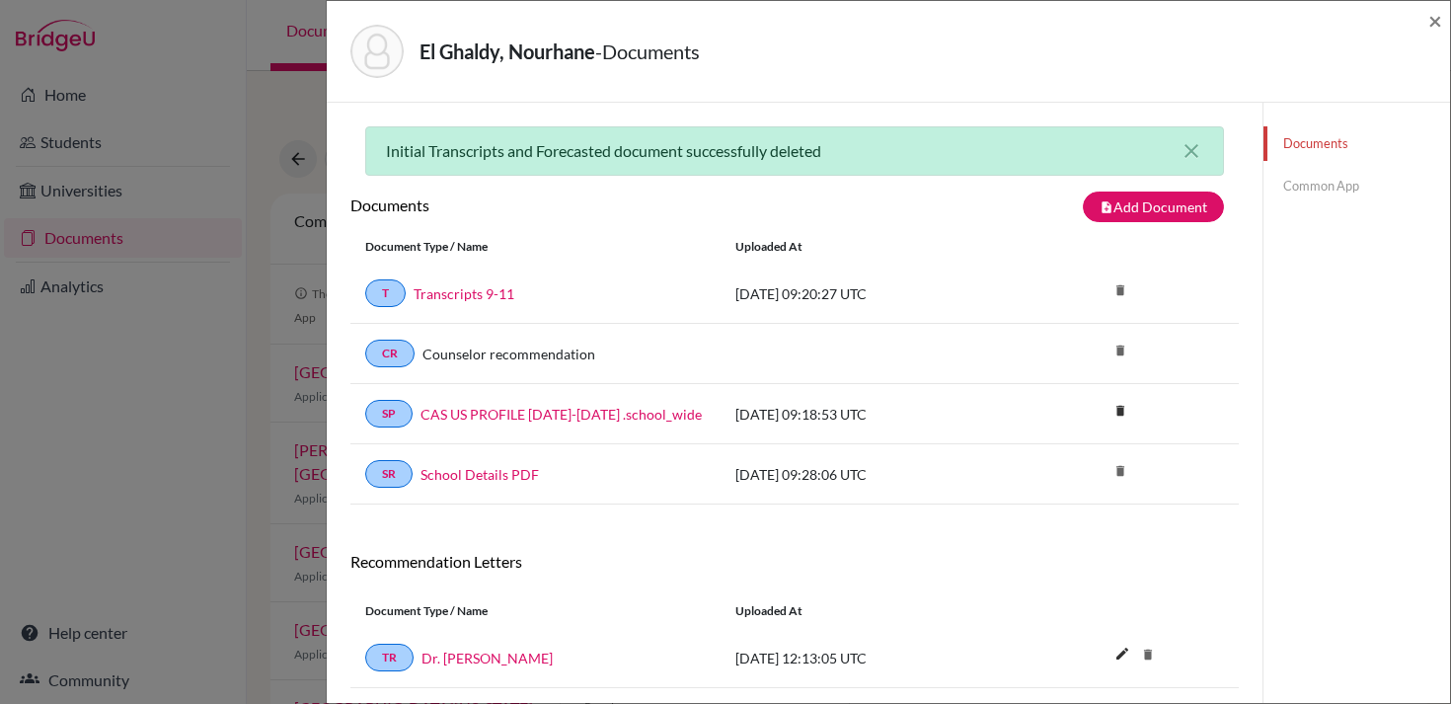
click at [1442, 22] on div "El Ghaldy, Nourhane - Documents ×" at bounding box center [888, 52] width 1123 height 102
click at [1325, 191] on link "Common App" at bounding box center [1356, 186] width 187 height 35
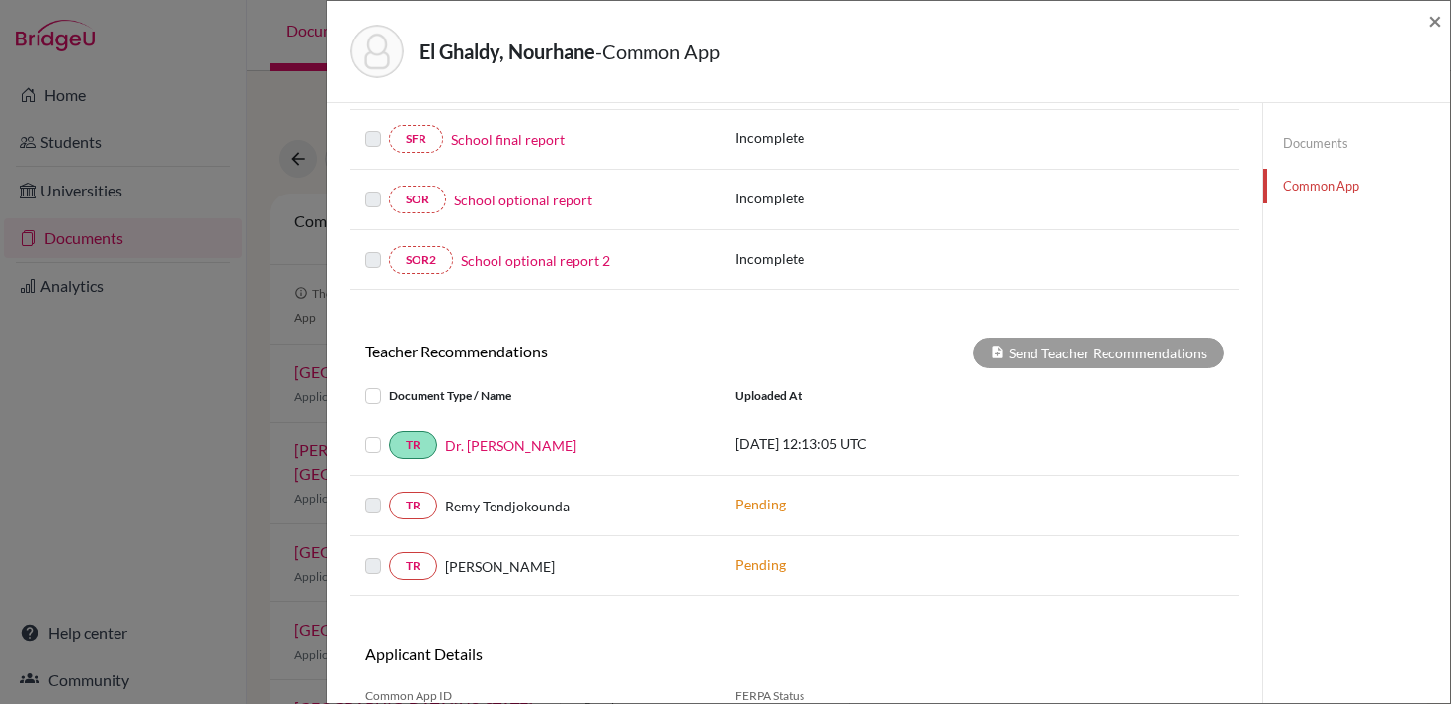
scroll to position [496, 0]
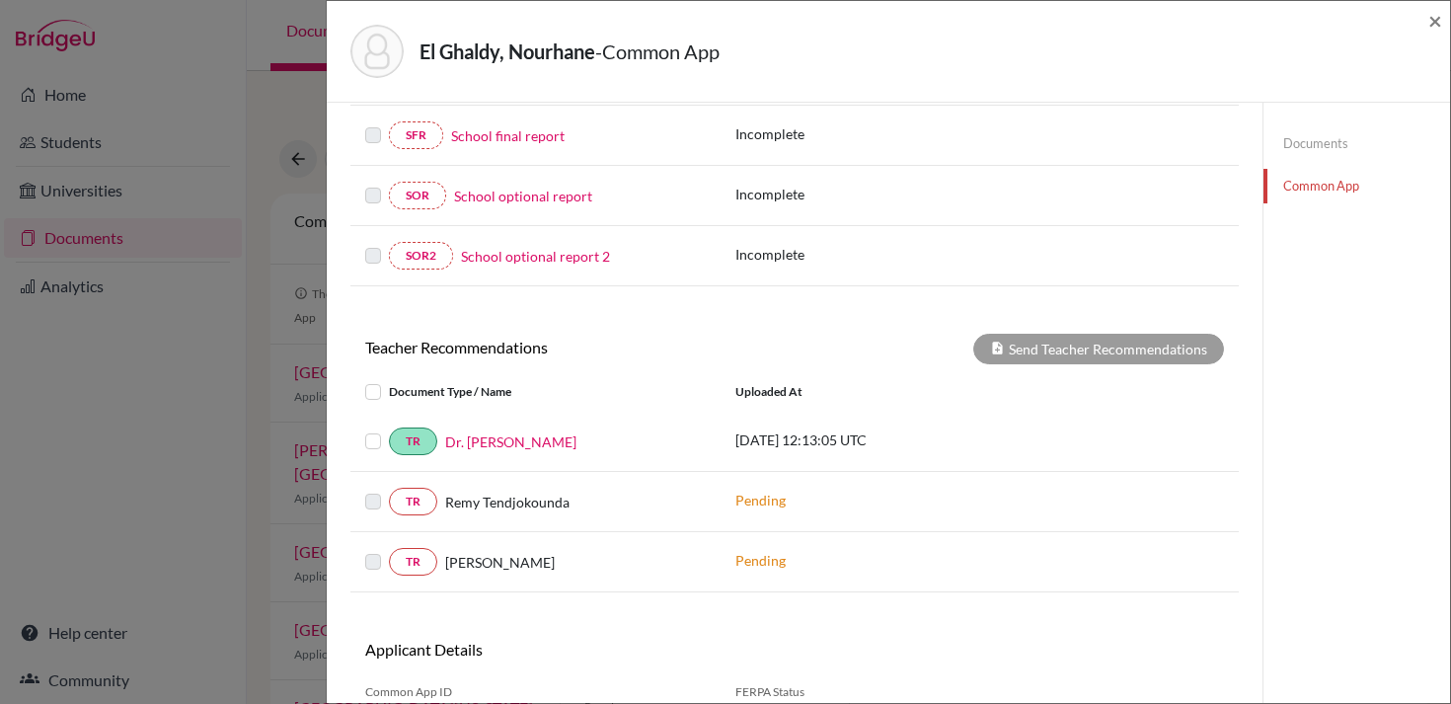
click at [389, 429] on label at bounding box center [389, 429] width 0 height 0
click at [0, 0] on input "checkbox" at bounding box center [0, 0] width 0 height 0
click at [1066, 354] on button "Send Teacher Recommendations" at bounding box center [1098, 349] width 251 height 31
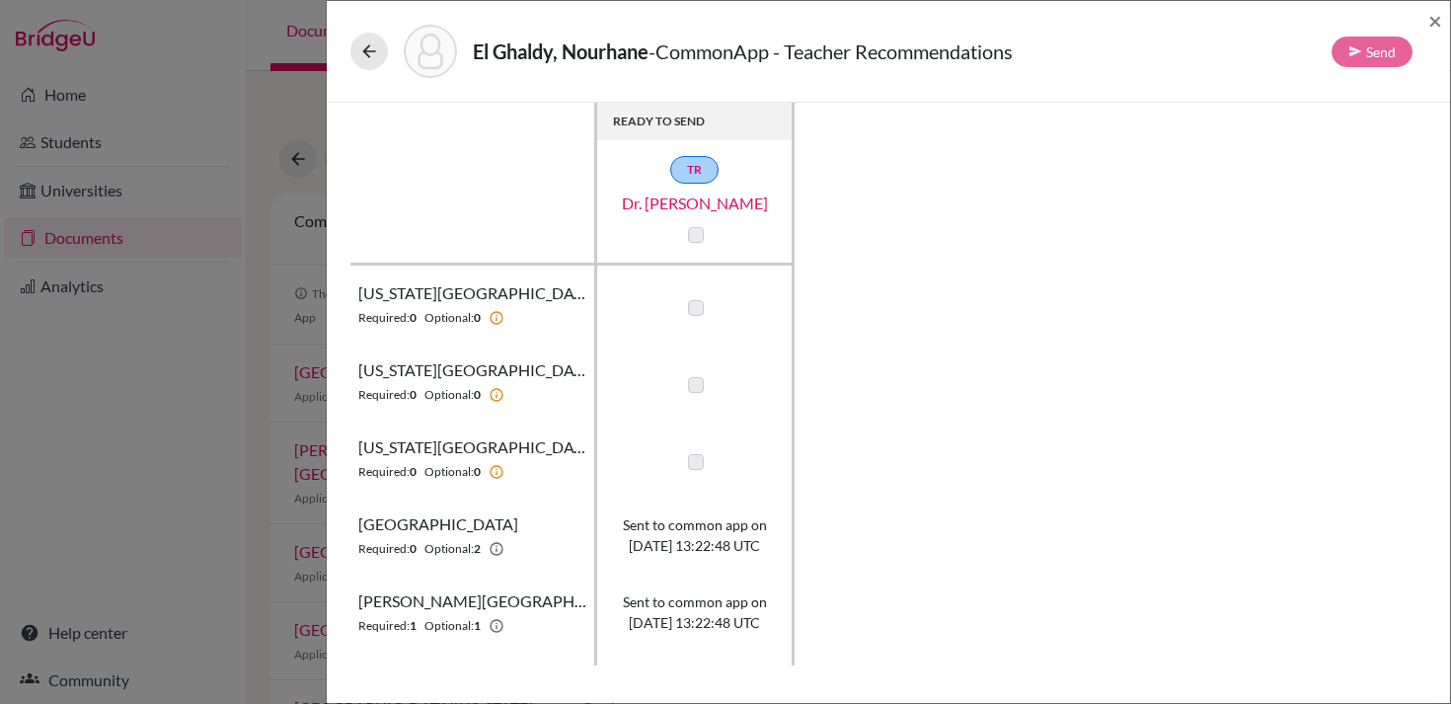
click at [696, 236] on label at bounding box center [696, 235] width 16 height 16
click at [1436, 17] on span "×" at bounding box center [1435, 20] width 14 height 29
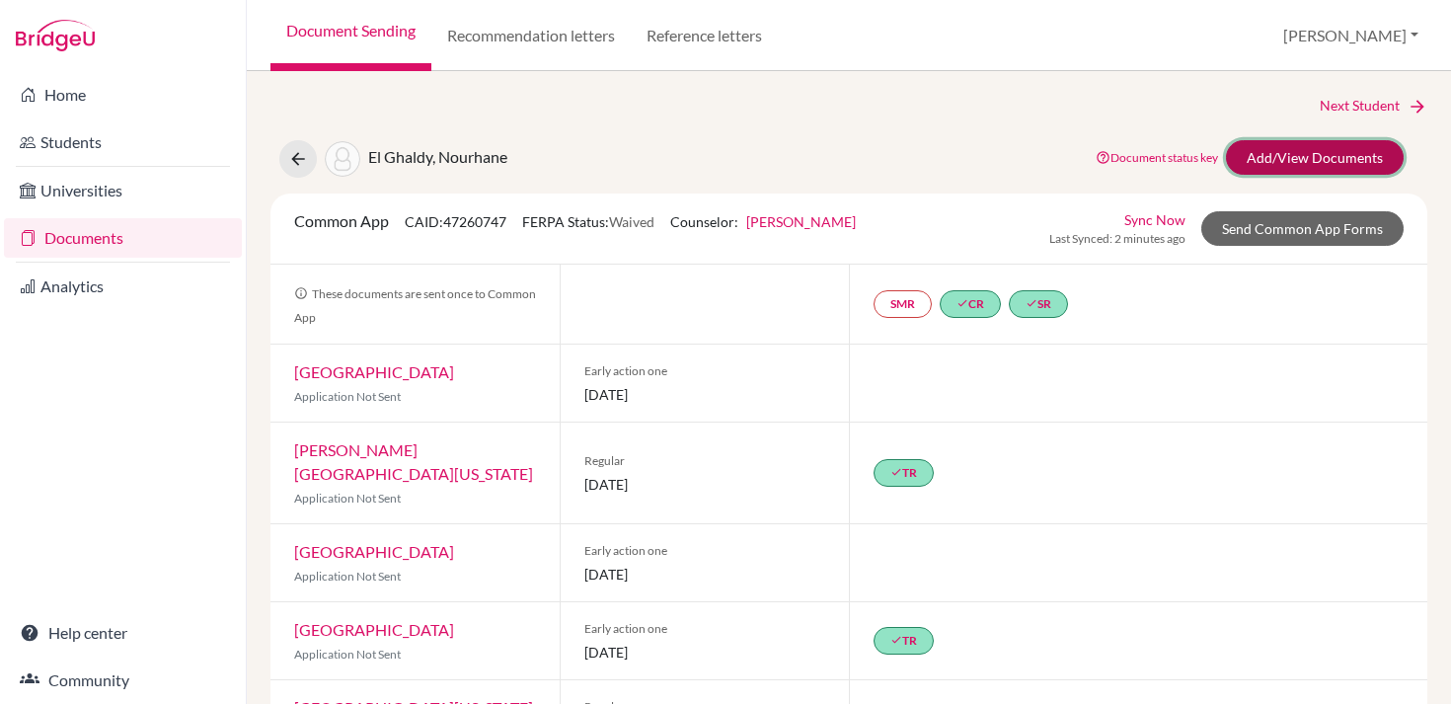
click at [1315, 157] on link "Add/View Documents" at bounding box center [1315, 157] width 178 height 35
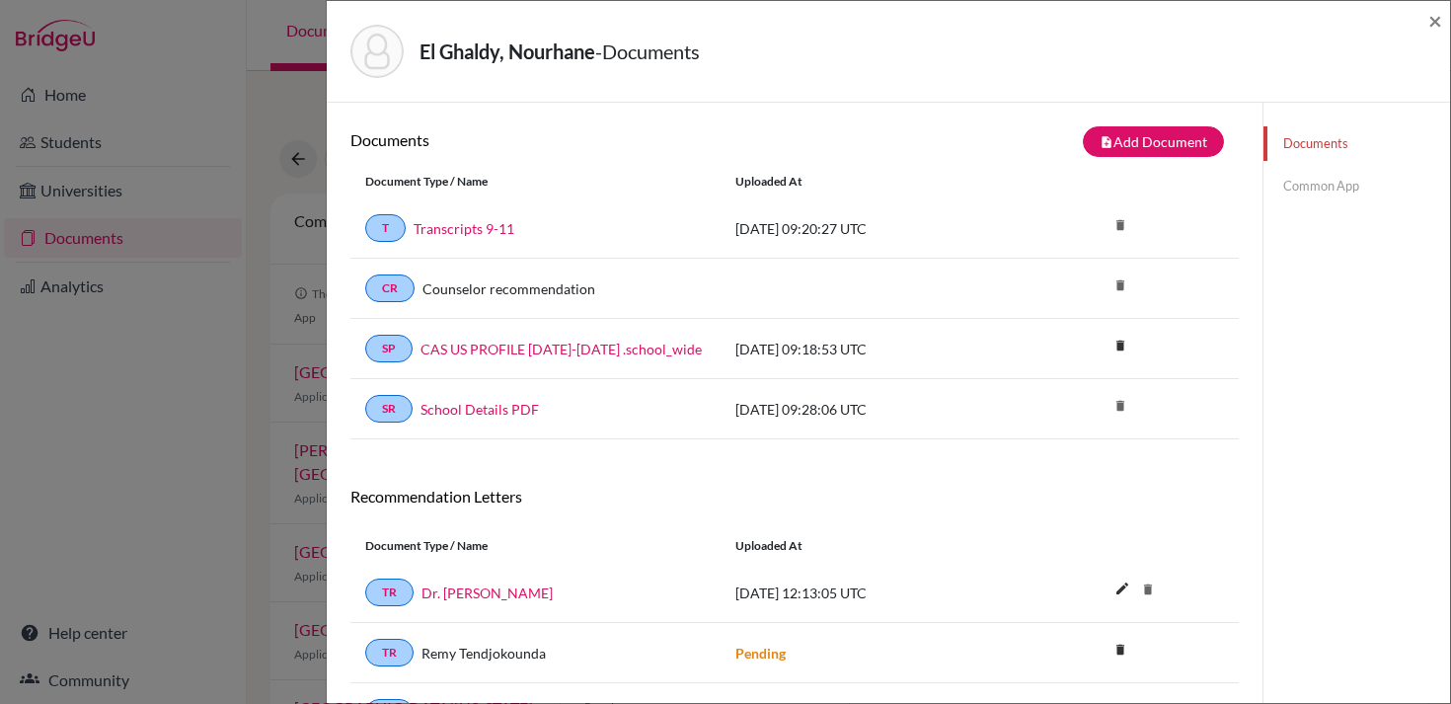
click at [1424, 23] on div "El Ghaldy, Nourhane - Documents ×" at bounding box center [888, 51] width 1107 height 85
click at [1427, 23] on div "El Ghaldy, Nourhane - Documents ×" at bounding box center [888, 51] width 1107 height 85
click at [1439, 21] on span "×" at bounding box center [1435, 20] width 14 height 29
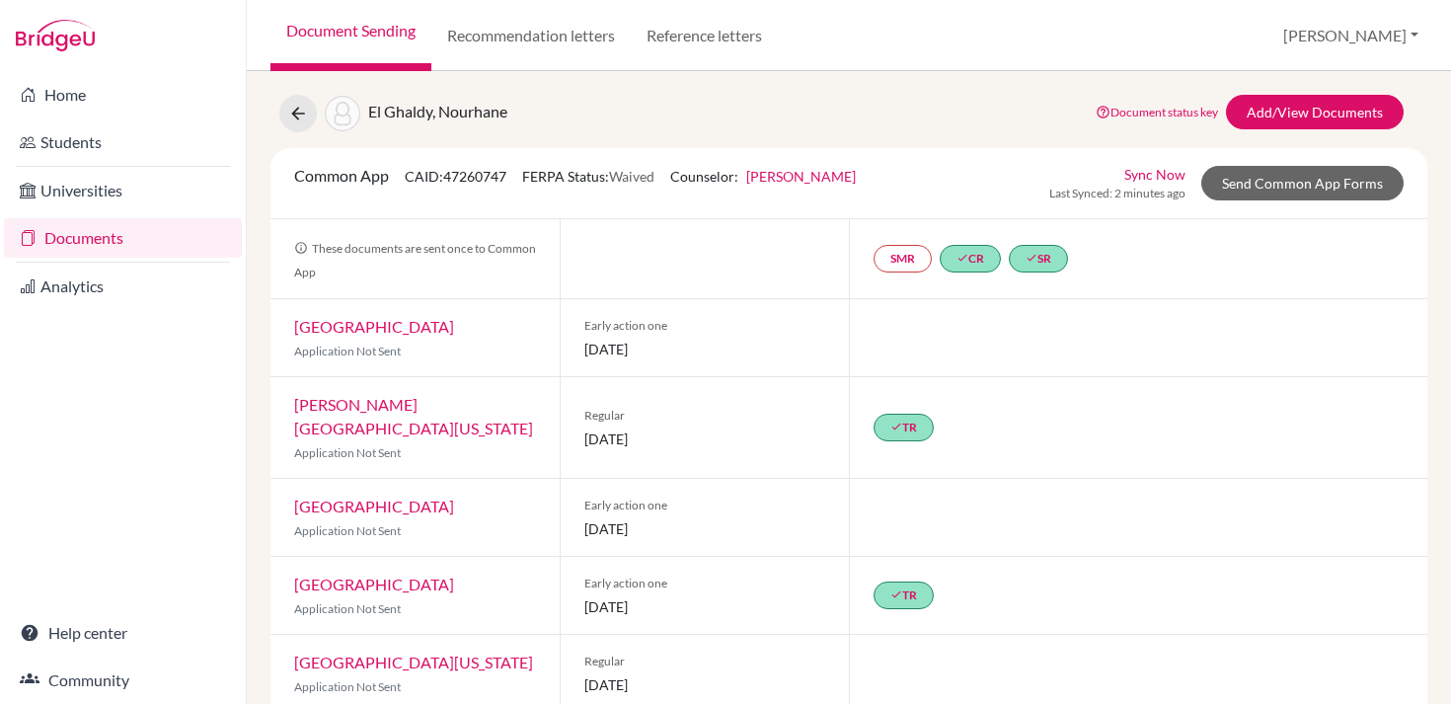
scroll to position [43, 0]
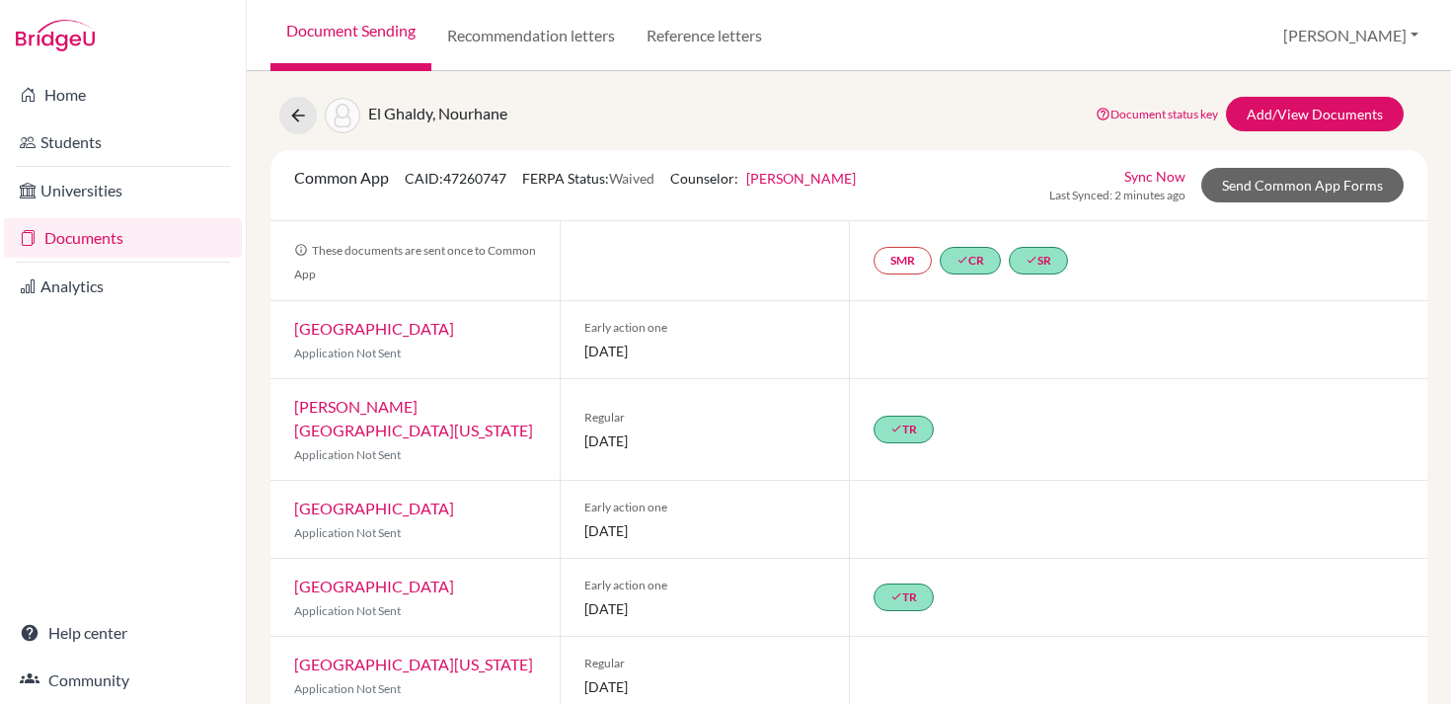
click at [300, 247] on icon at bounding box center [301, 250] width 14 height 14
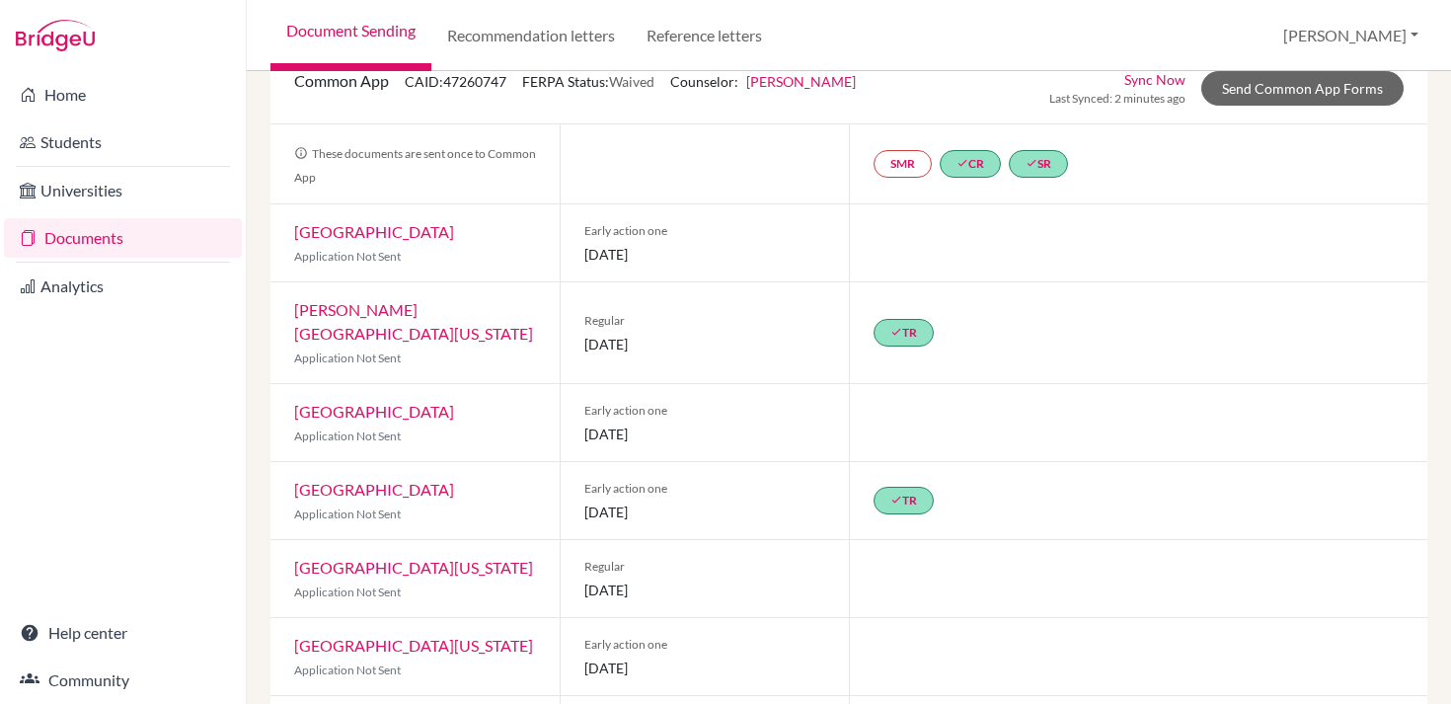
scroll to position [0, 0]
